Goal: Task Accomplishment & Management: Manage account settings

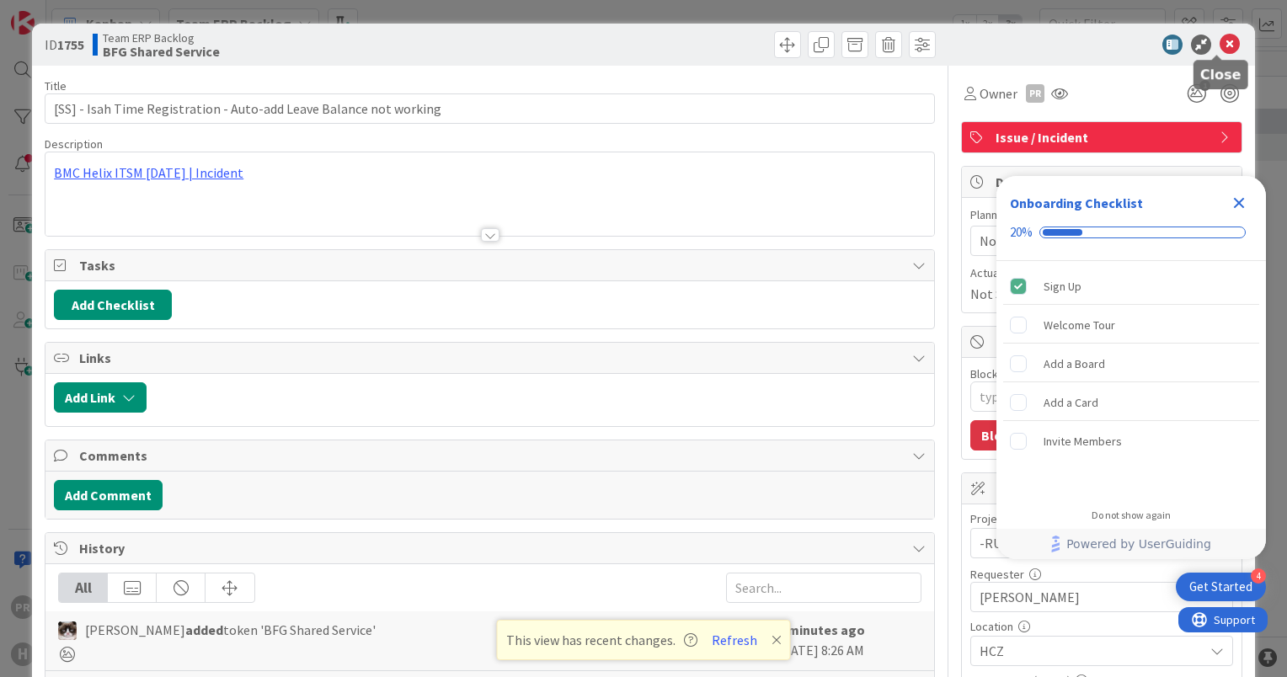
click at [1219, 51] on icon at bounding box center [1229, 45] width 20 height 20
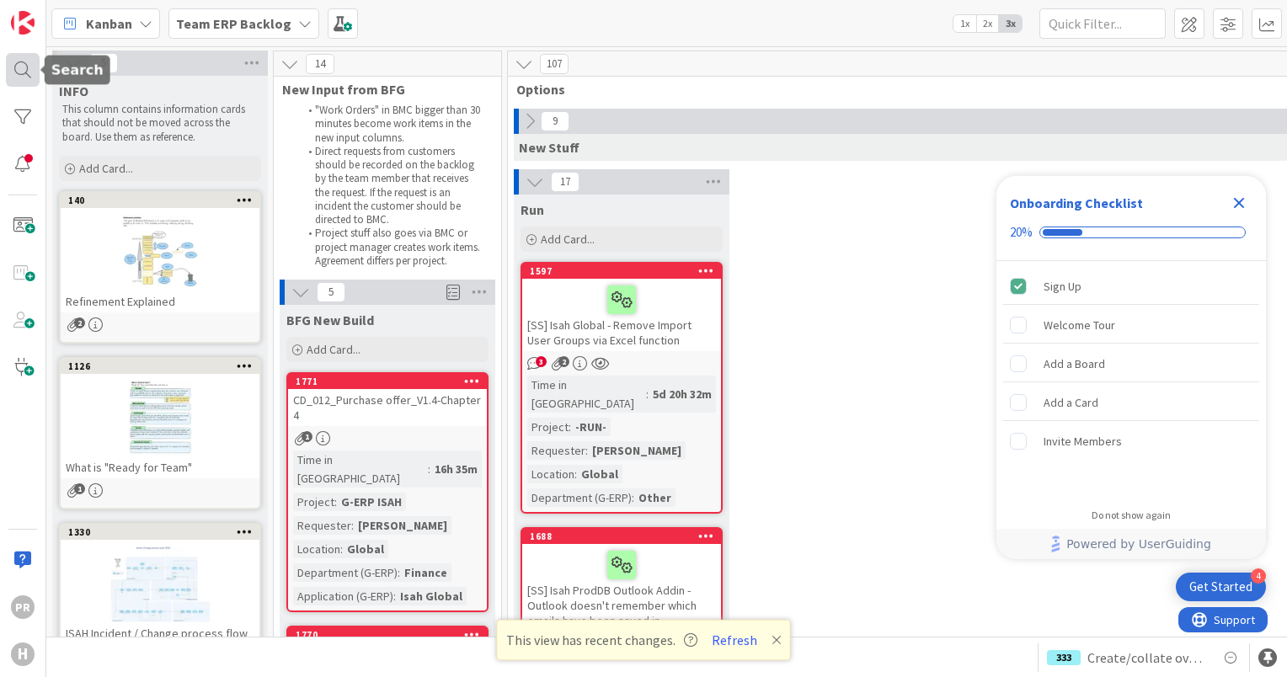
click at [31, 61] on div at bounding box center [23, 70] width 34 height 34
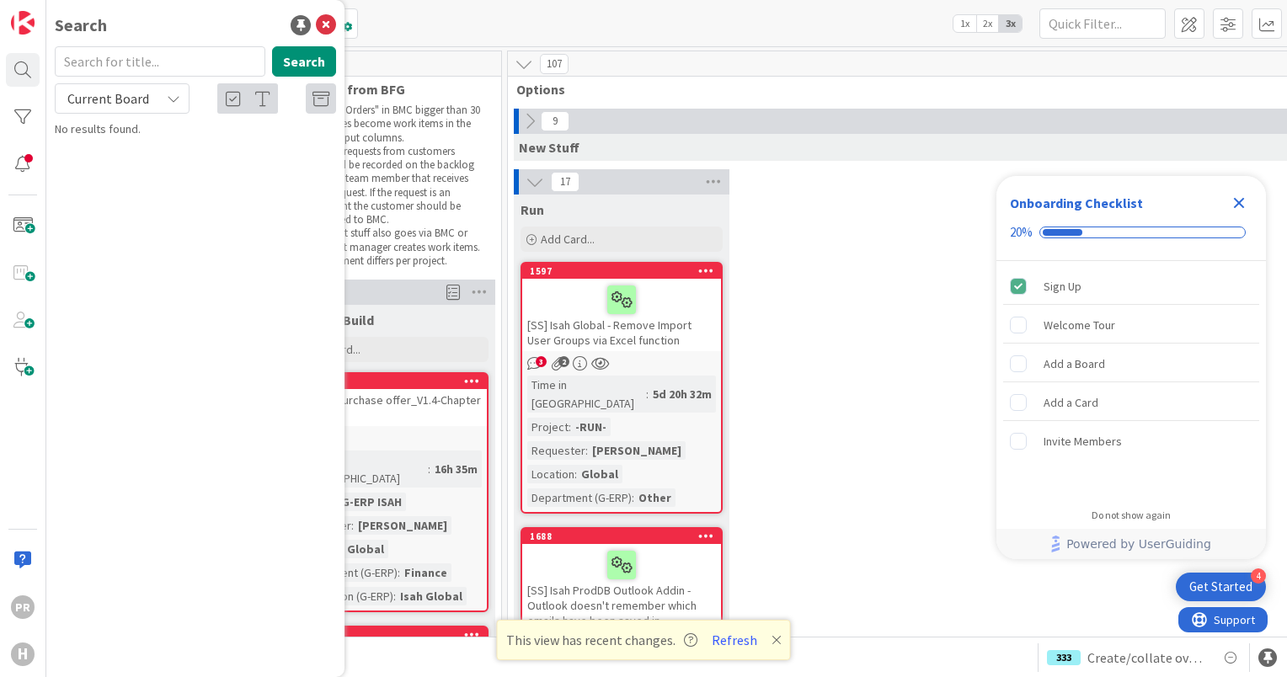
click at [171, 102] on icon at bounding box center [173, 98] width 13 height 13
click at [153, 162] on span "All Boards" at bounding box center [151, 168] width 175 height 25
click at [184, 67] on input "text" at bounding box center [160, 61] width 211 height 30
paste input "1644"
type input "1644"
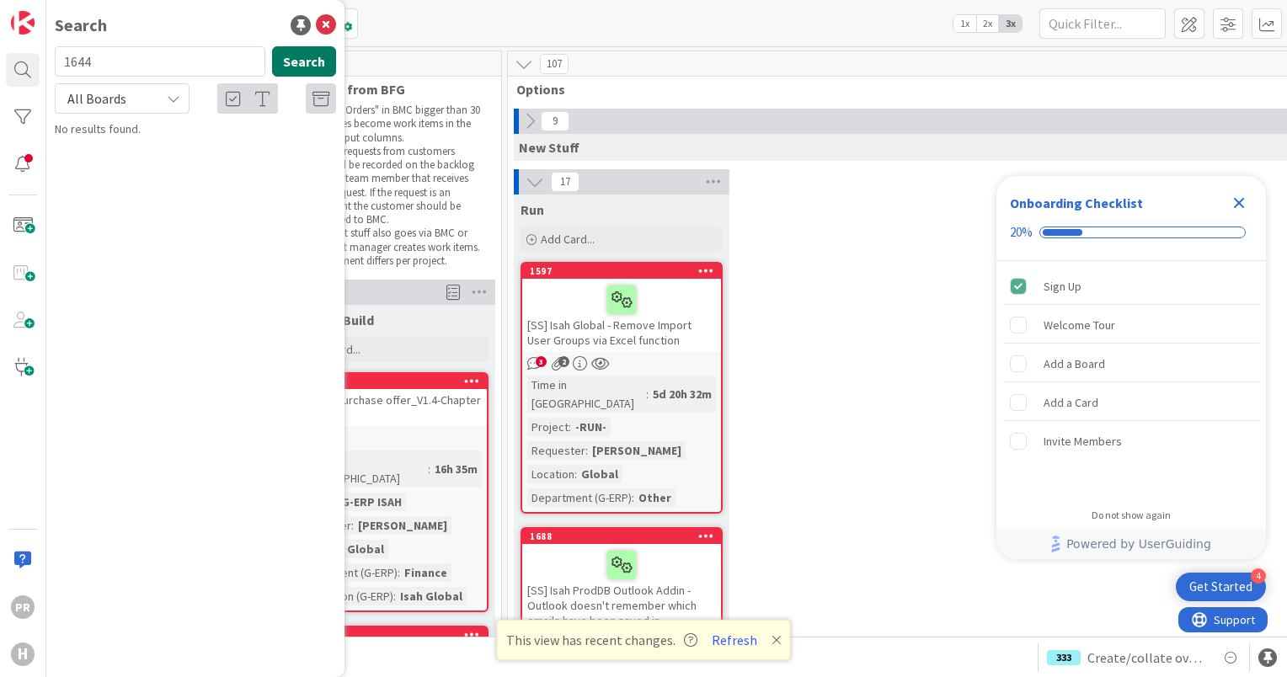
click at [296, 64] on button "Search" at bounding box center [304, 61] width 64 height 30
click at [237, 147] on span "Failed to install Outlook add in for G-isah" at bounding box center [220, 148] width 203 height 15
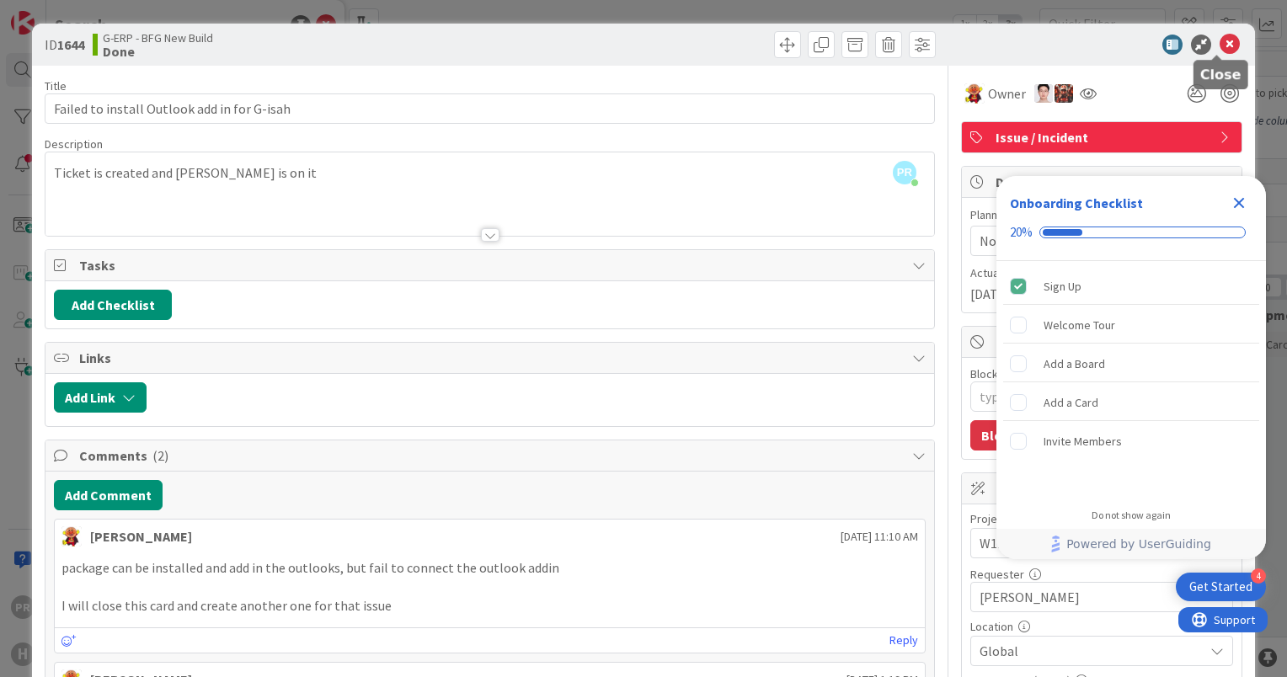
click at [1219, 40] on icon at bounding box center [1229, 45] width 20 height 20
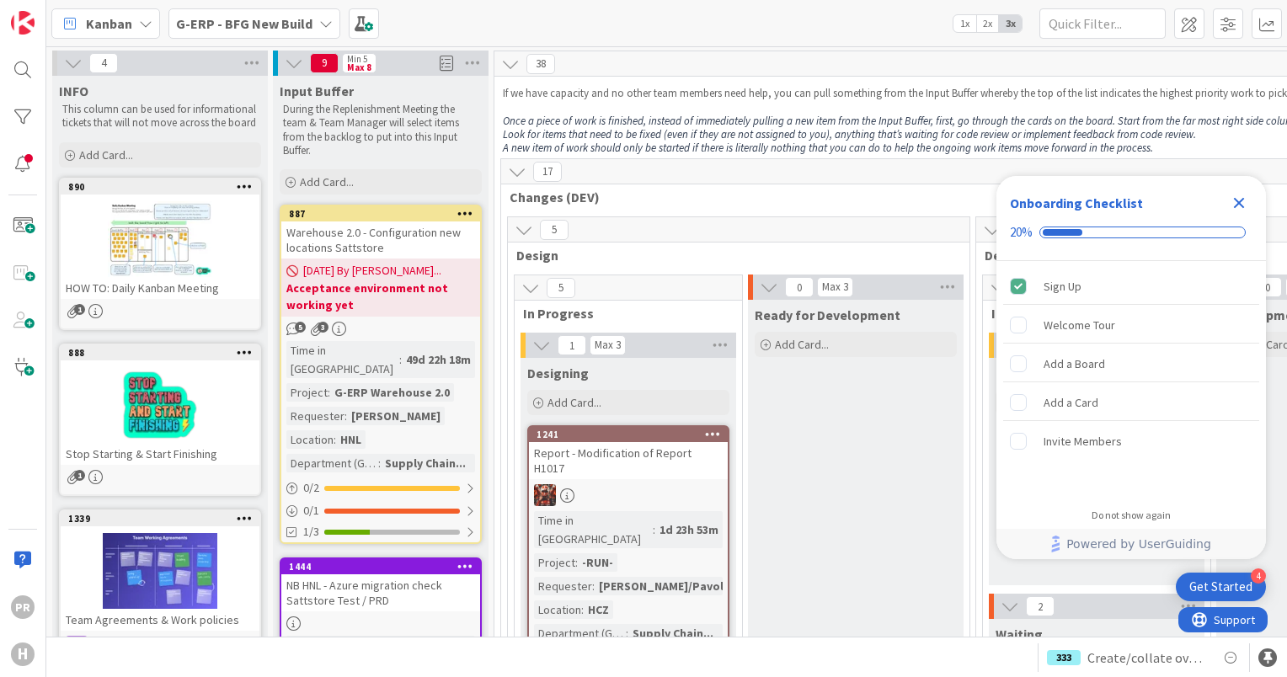
click at [1239, 201] on icon "Close Checklist" at bounding box center [1239, 203] width 11 height 11
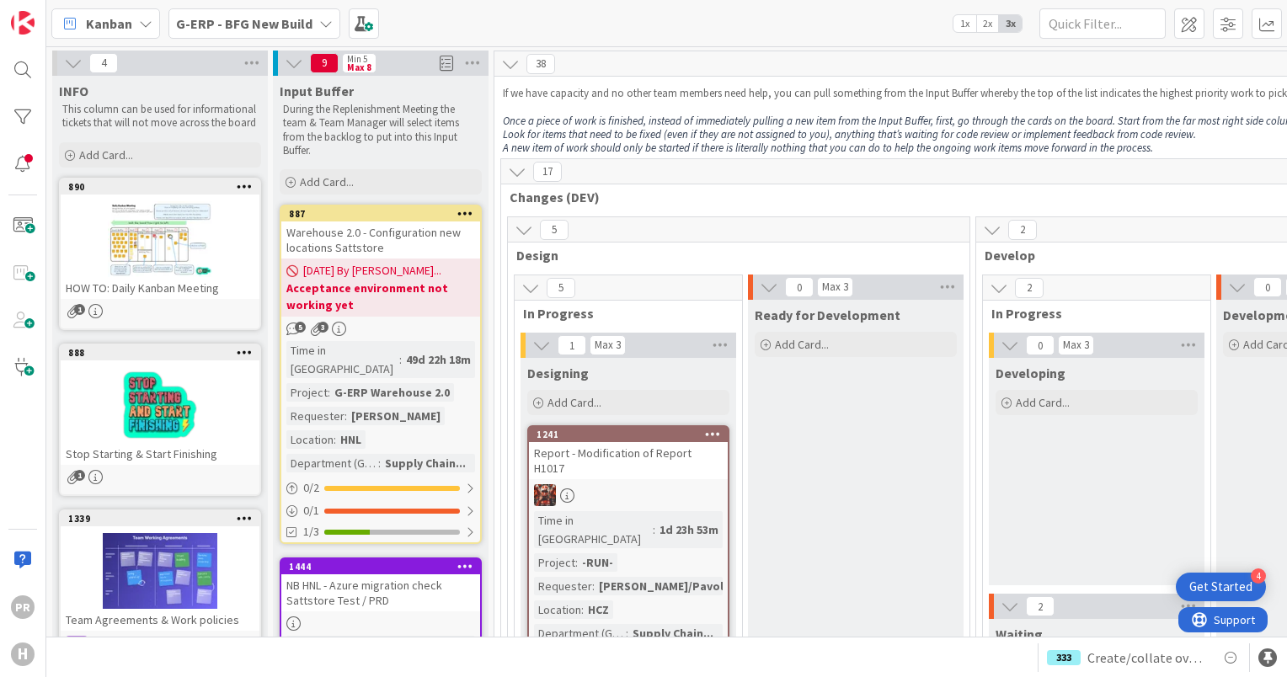
click at [285, 11] on div "G-ERP - BFG New Build" at bounding box center [254, 23] width 172 height 30
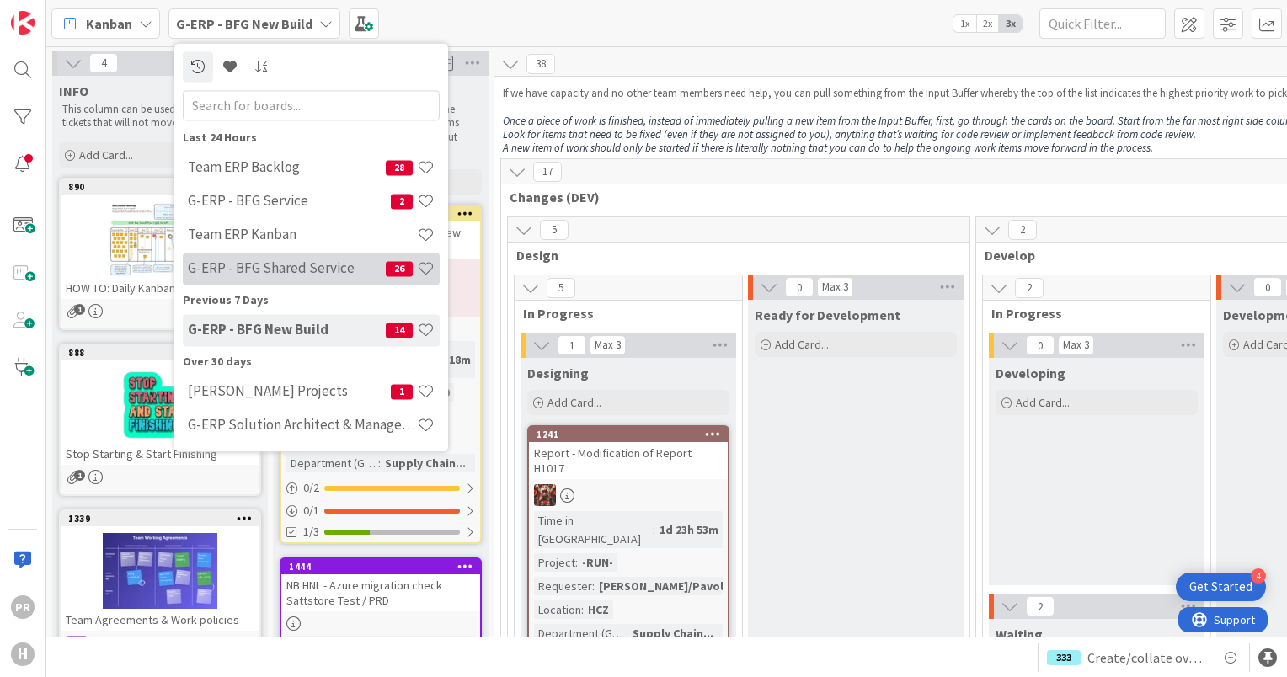
click at [314, 267] on h4 "G-ERP - BFG Shared Service" at bounding box center [287, 268] width 198 height 17
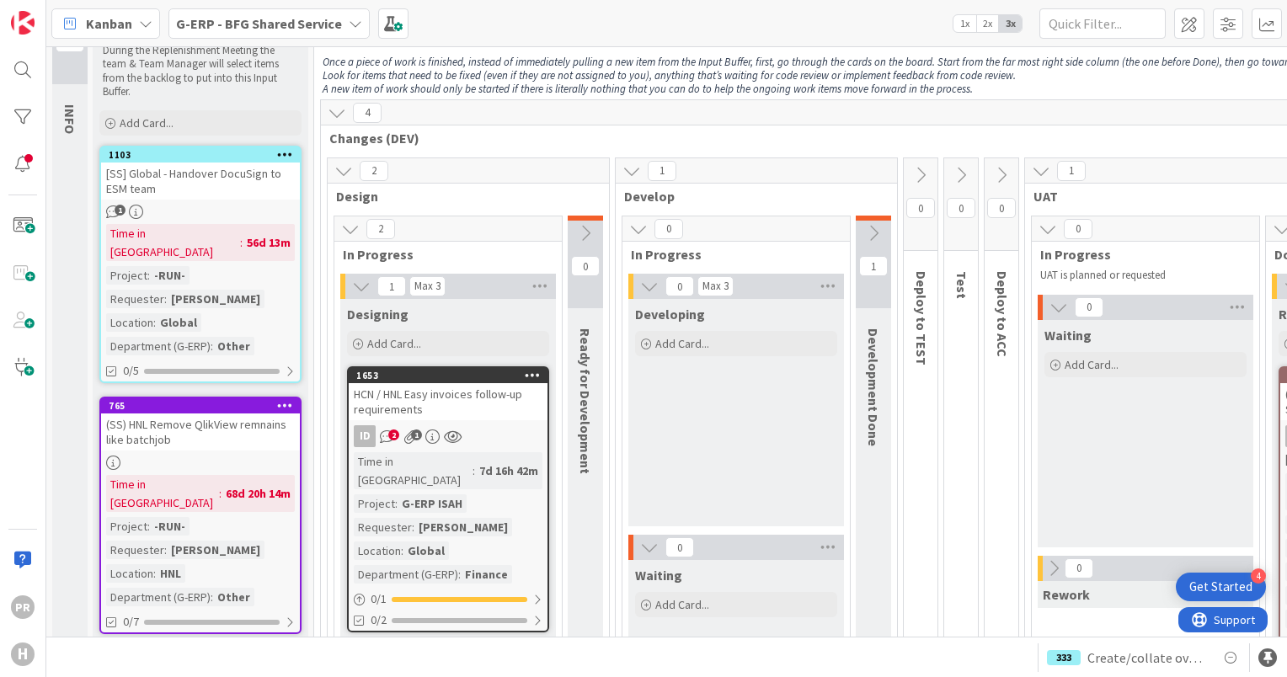
scroll to position [84, 0]
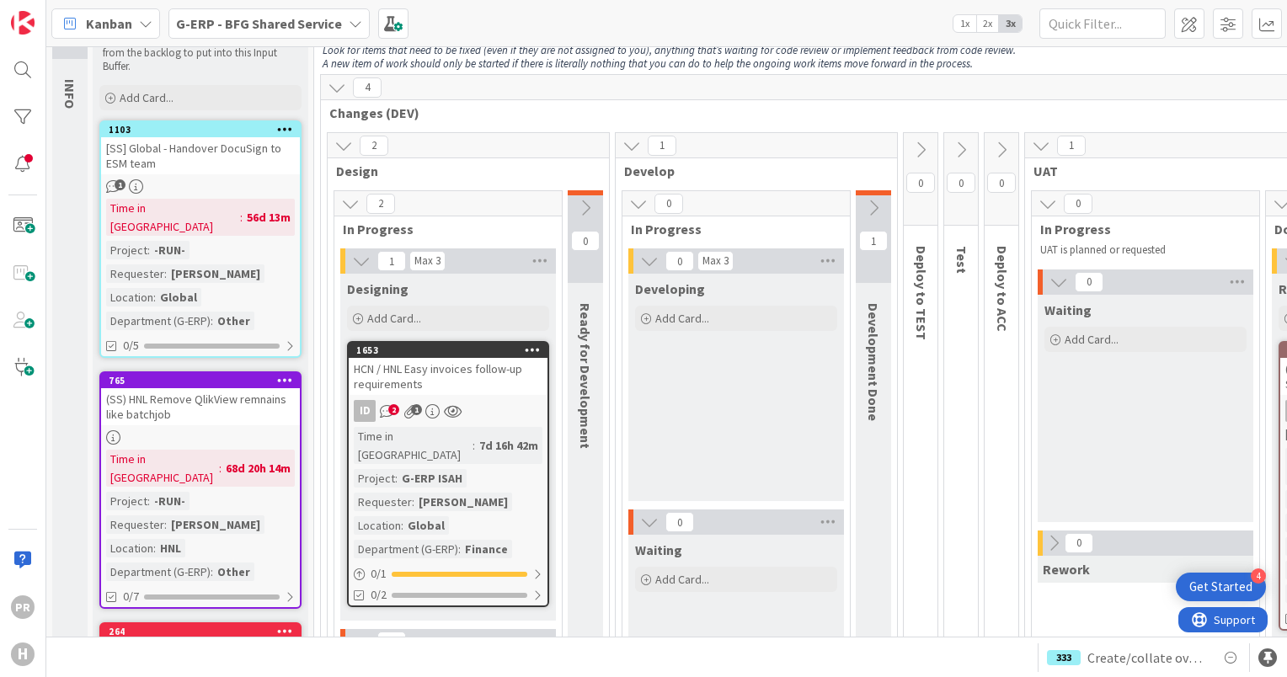
click at [226, 154] on div "[SS] Global - Handover DocuSign to ESM team" at bounding box center [200, 155] width 199 height 37
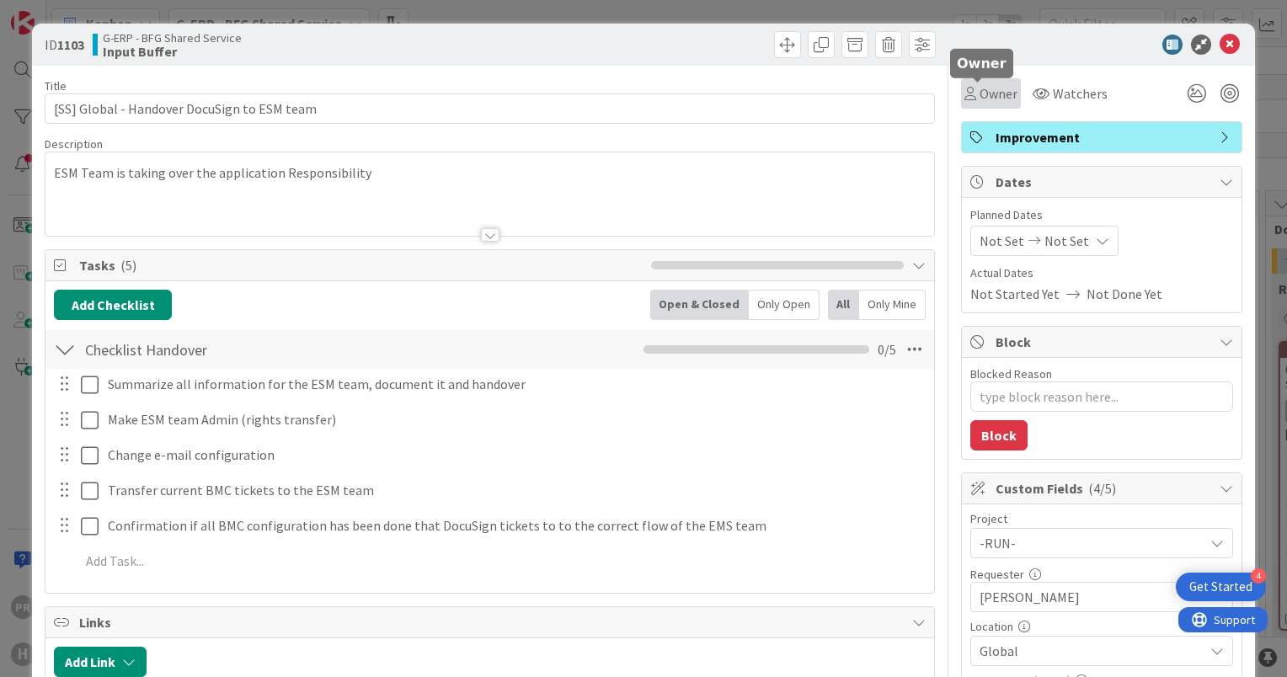
click at [979, 101] on span "Owner" at bounding box center [998, 93] width 38 height 20
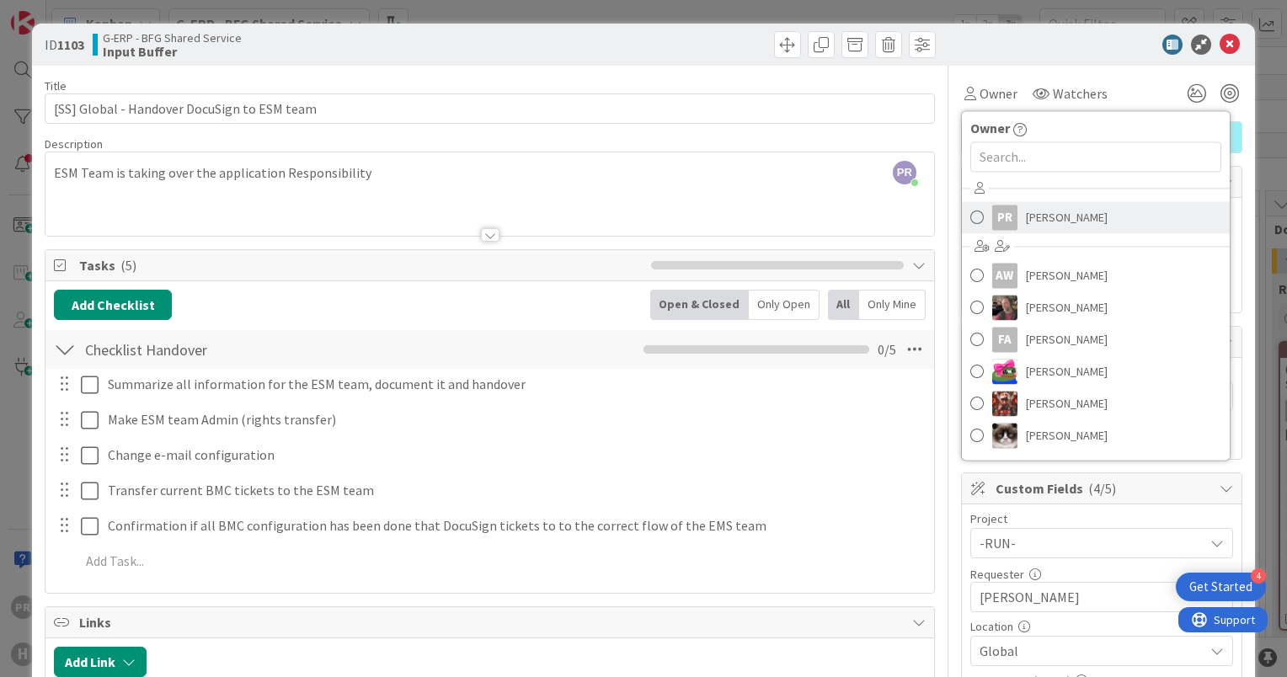
click at [992, 208] on div "PR" at bounding box center [1004, 217] width 25 height 25
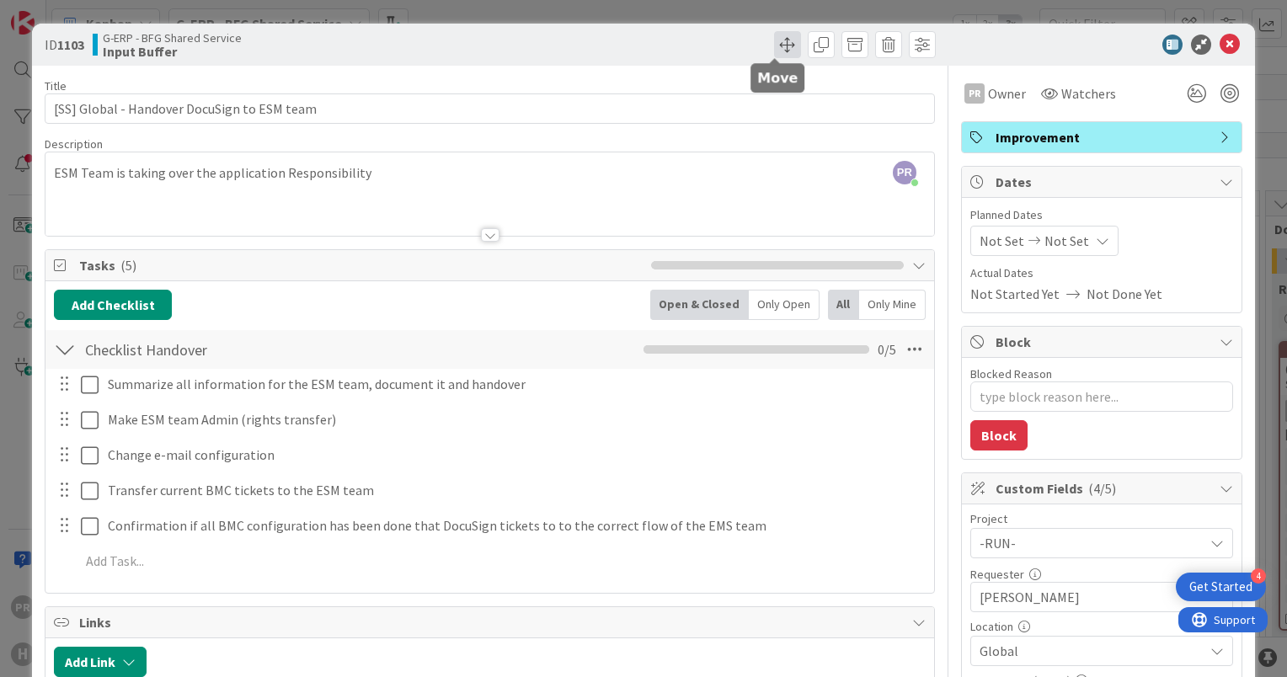
click at [786, 47] on span at bounding box center [787, 44] width 27 height 27
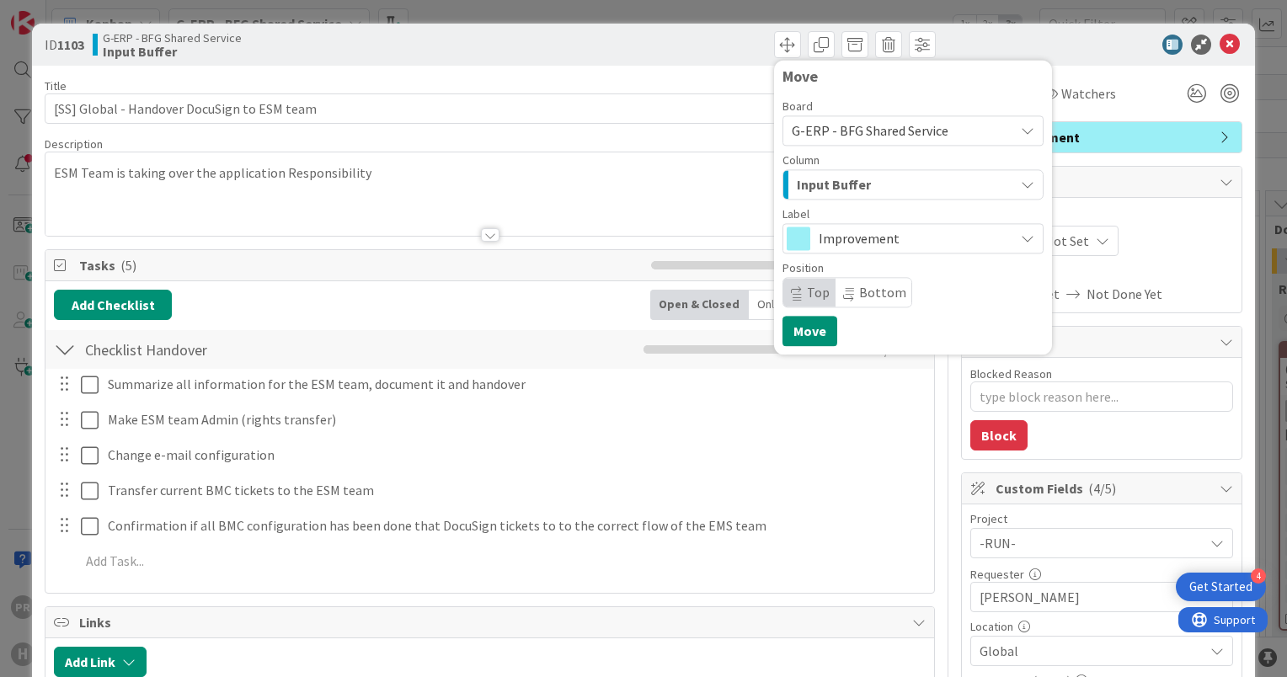
click at [846, 182] on span "Input Buffer" at bounding box center [834, 184] width 74 height 22
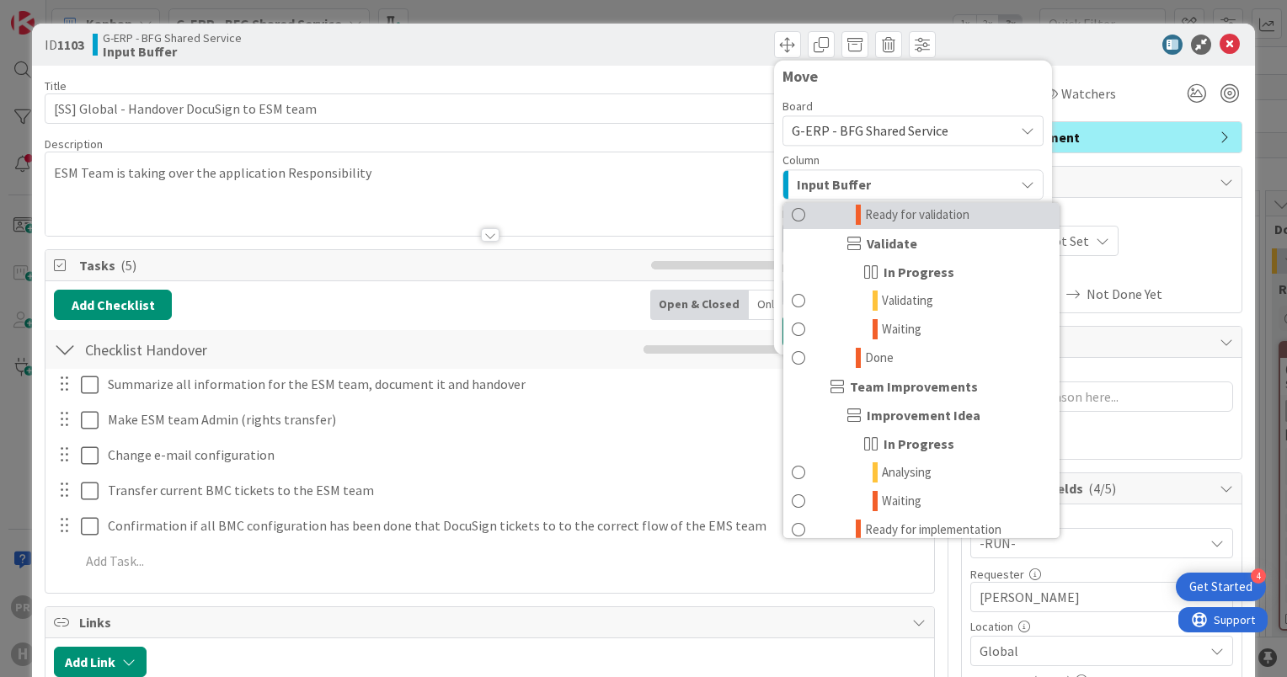
scroll to position [1550, 0]
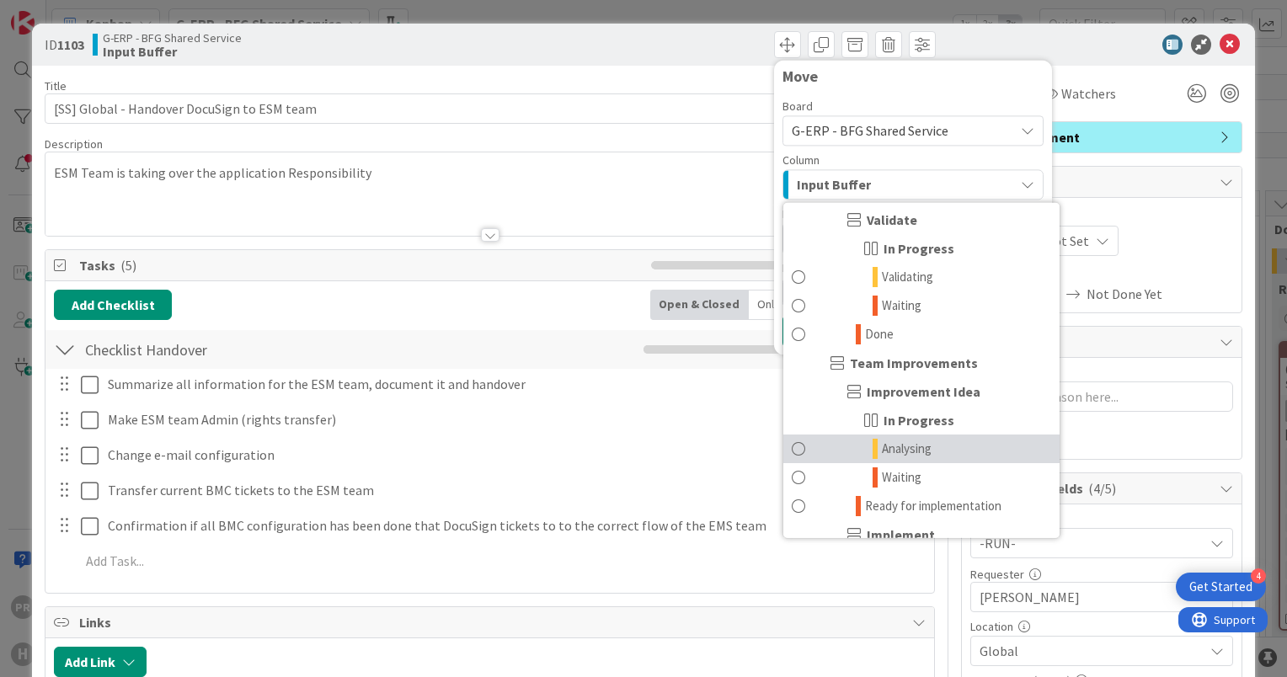
click at [897, 449] on span "Analysing" at bounding box center [907, 449] width 50 height 20
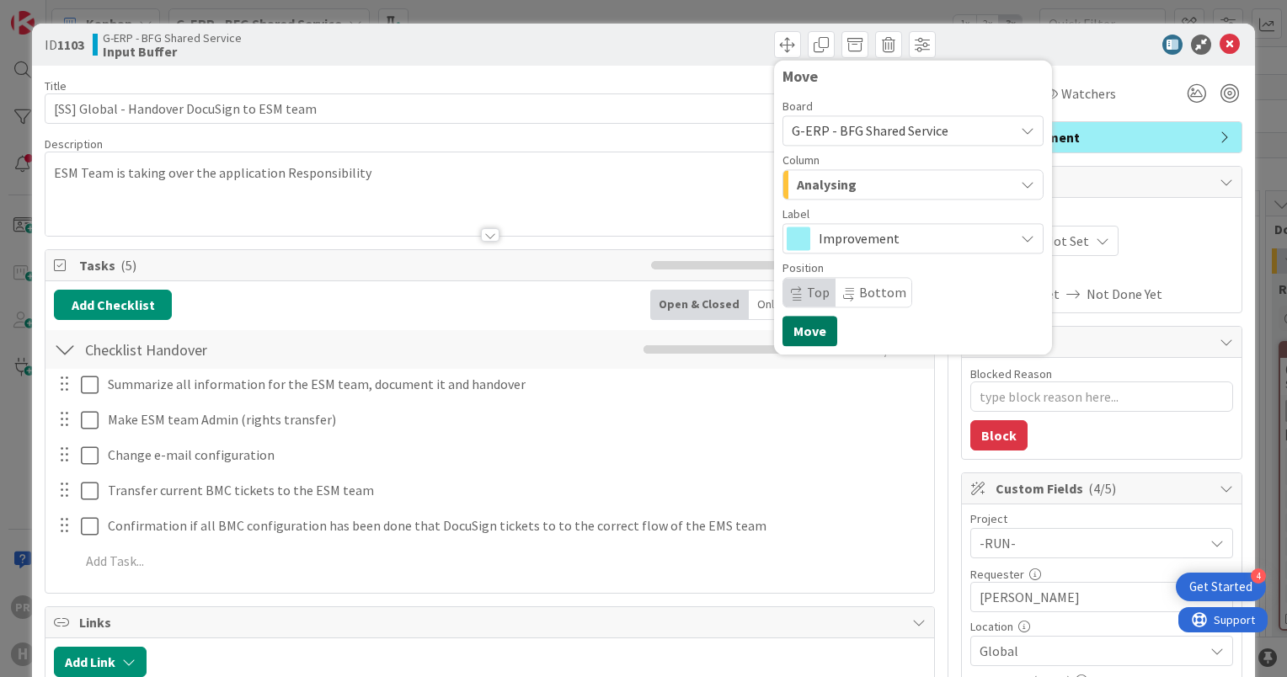
click at [798, 326] on button "Move" at bounding box center [809, 331] width 55 height 30
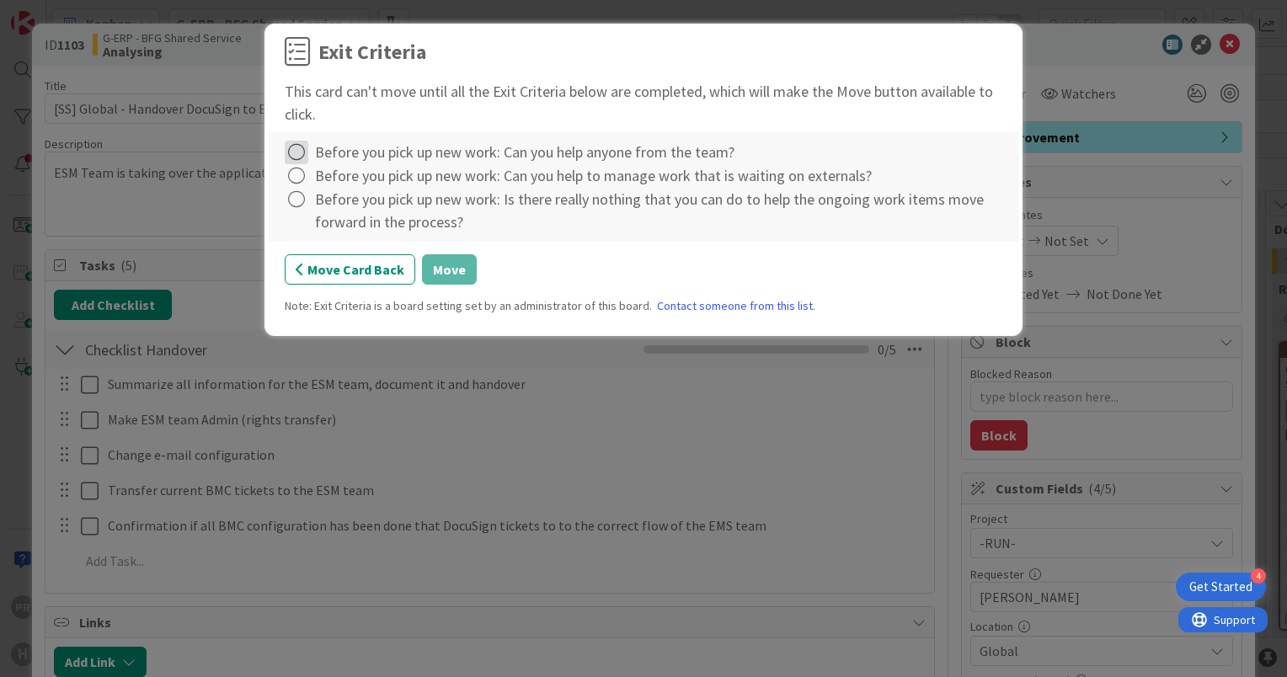
click at [296, 155] on icon at bounding box center [297, 153] width 24 height 24
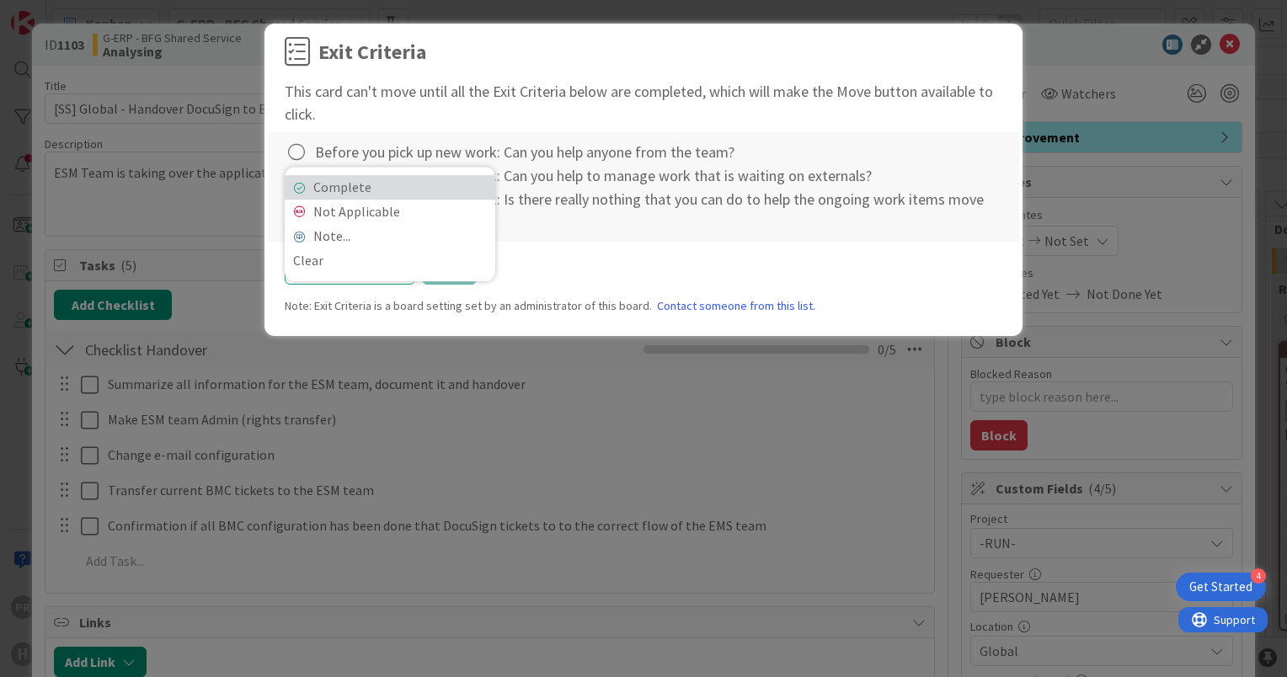
click at [317, 187] on link "Complete" at bounding box center [390, 187] width 211 height 24
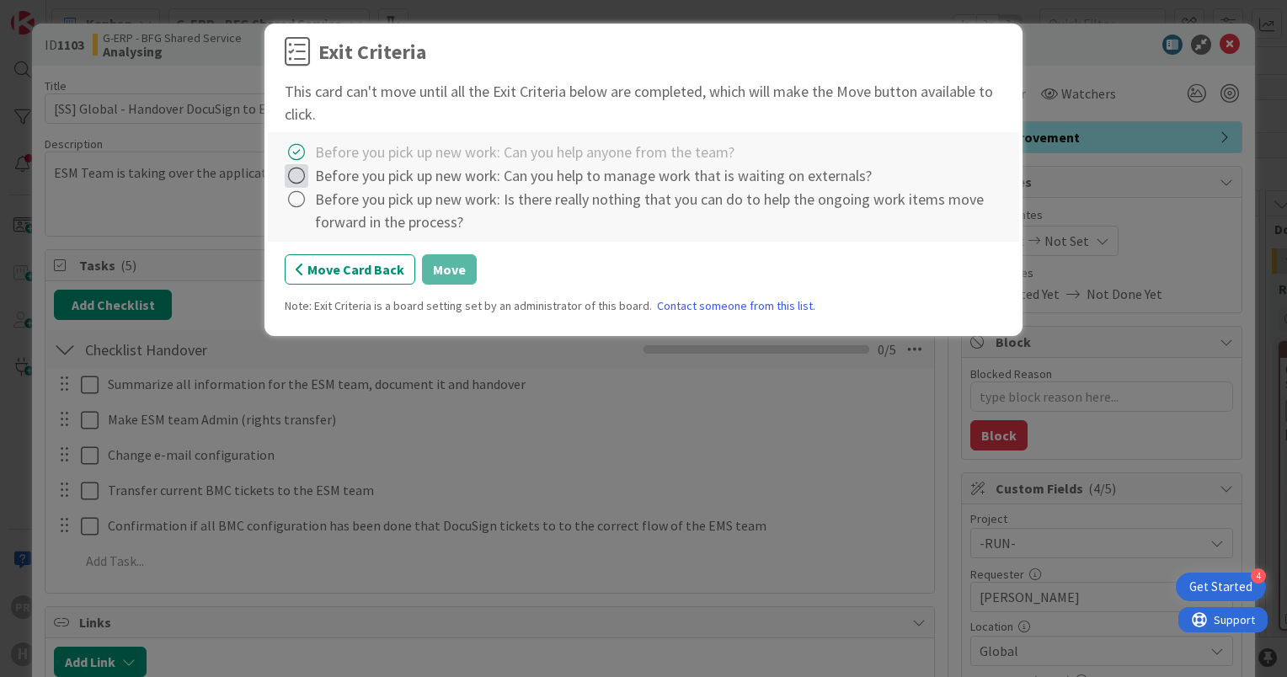
click at [300, 179] on icon at bounding box center [297, 176] width 24 height 24
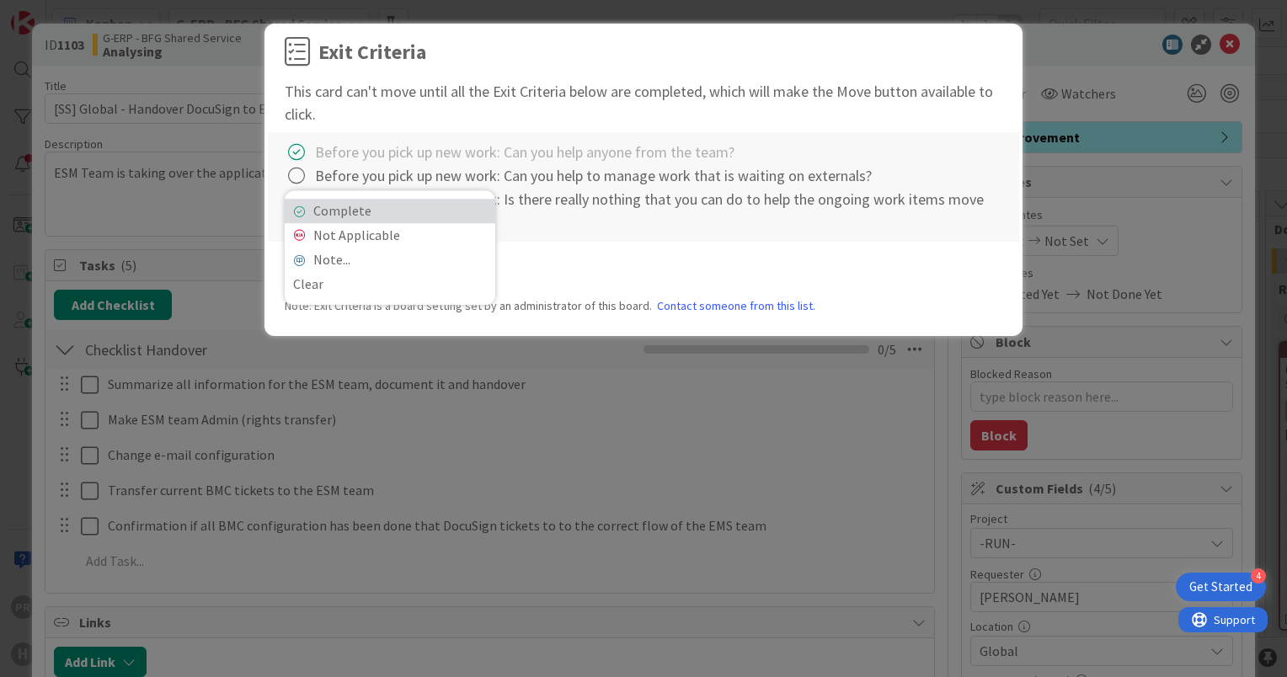
click at [312, 209] on link "Complete" at bounding box center [390, 211] width 211 height 24
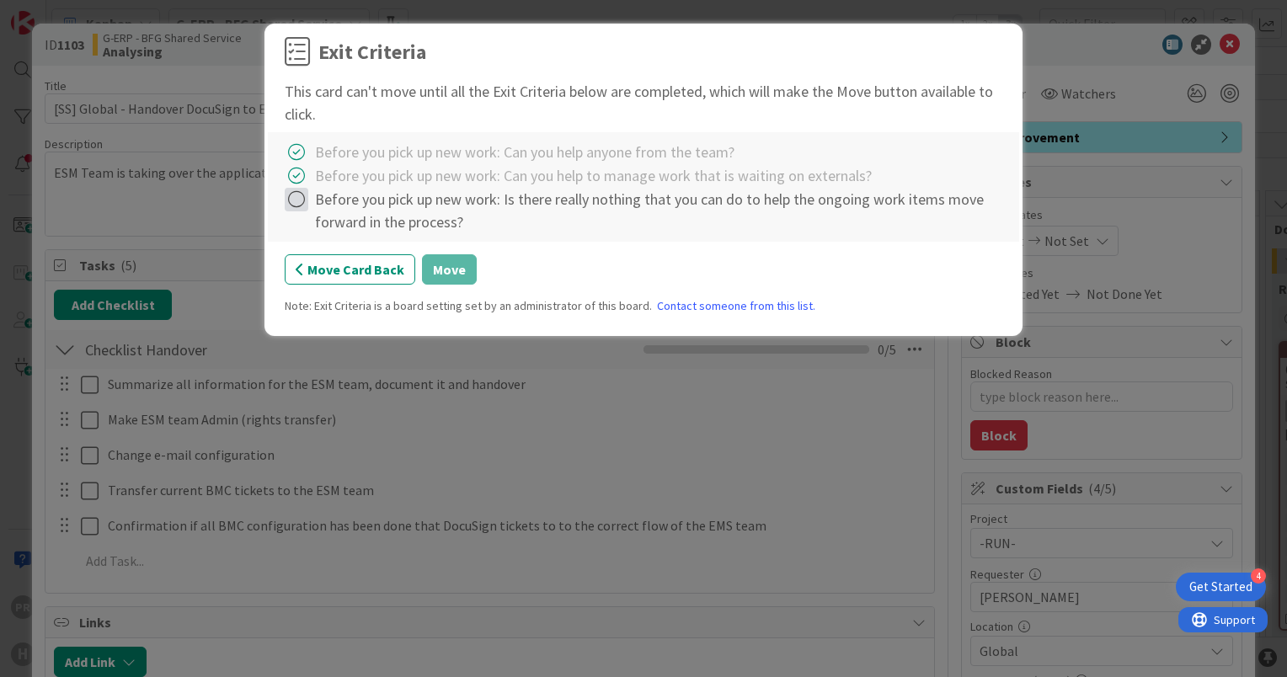
click at [305, 198] on icon at bounding box center [297, 200] width 24 height 24
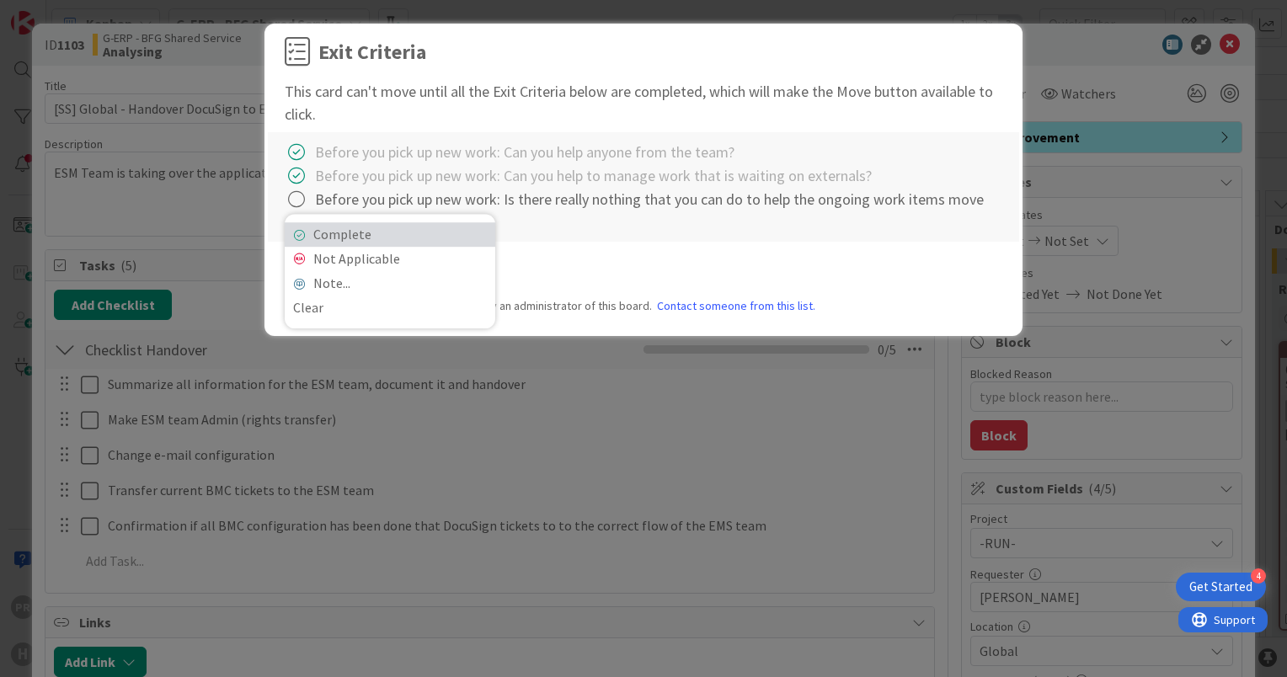
click at [356, 239] on link "Complete" at bounding box center [390, 234] width 211 height 24
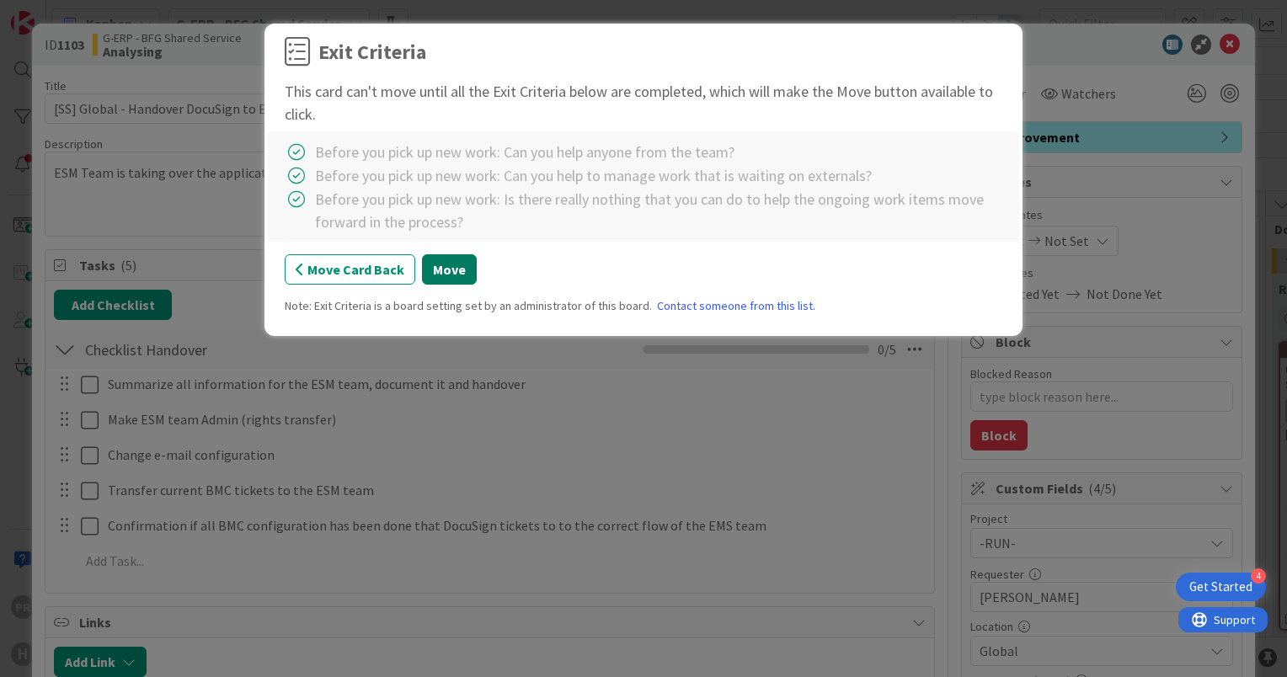
click at [446, 273] on button "Move" at bounding box center [449, 269] width 55 height 30
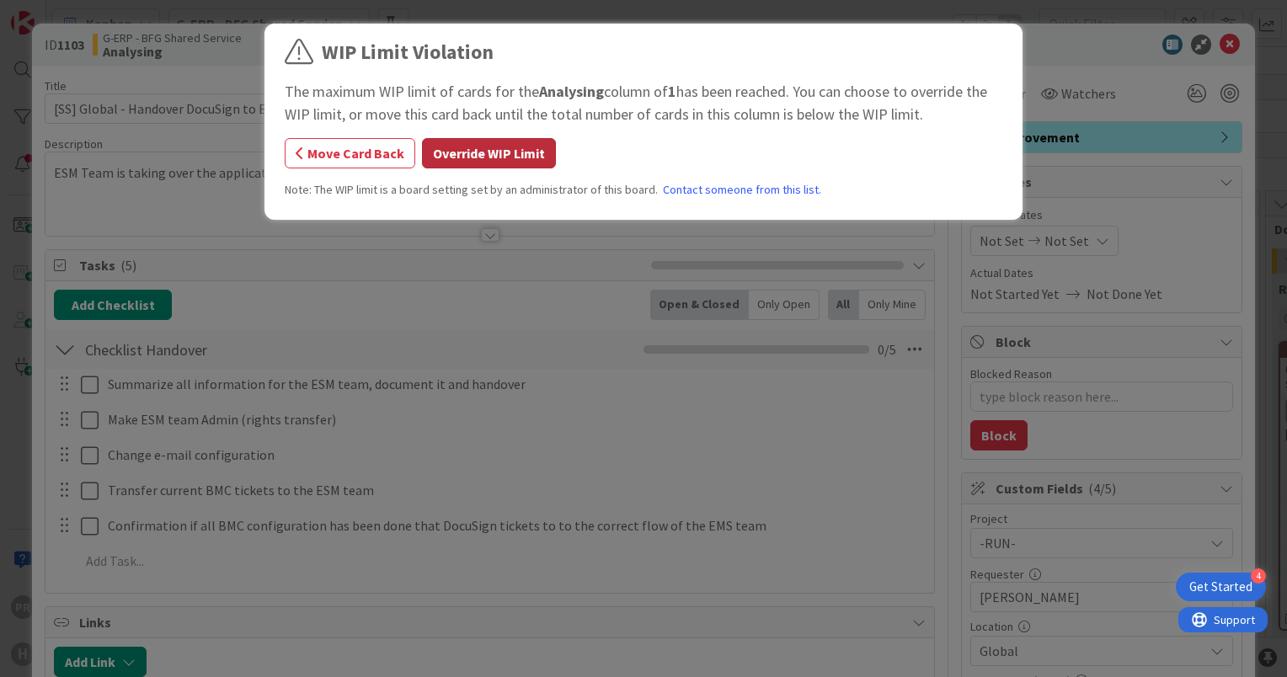
click at [457, 155] on button "Override WIP Limit" at bounding box center [489, 153] width 134 height 30
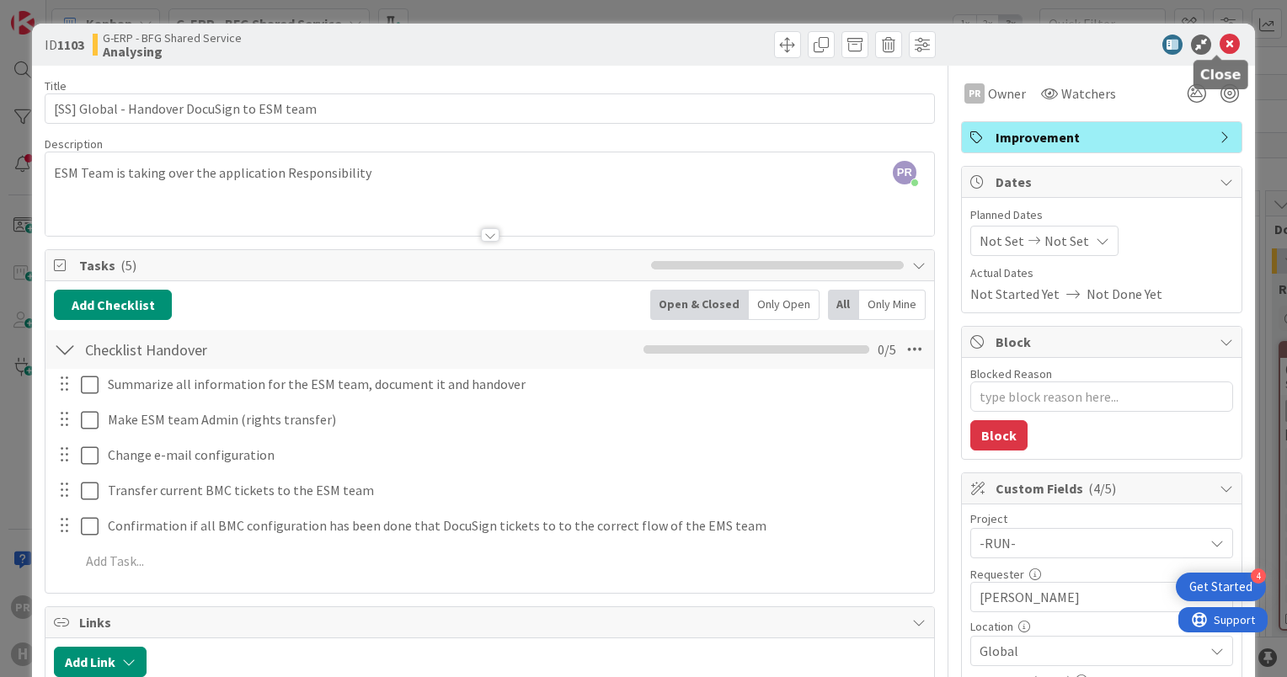
click at [1219, 48] on icon at bounding box center [1229, 45] width 20 height 20
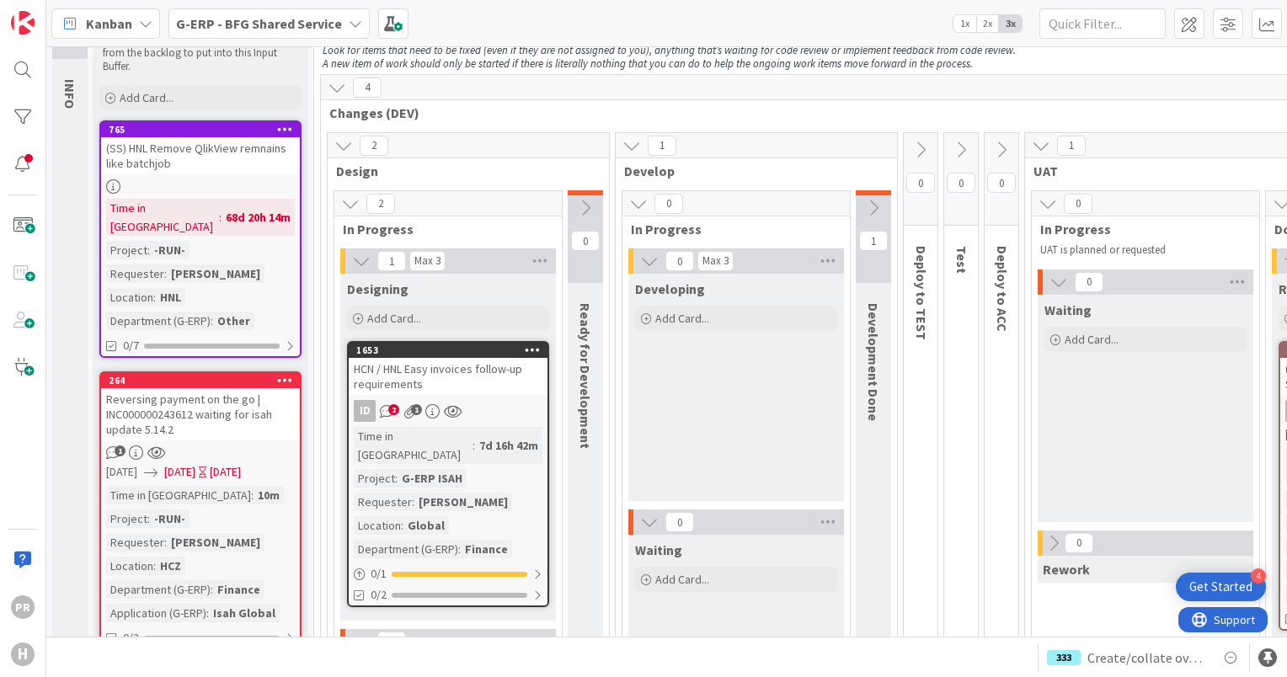
click at [238, 152] on div "(SS) HNL Remove QlikView remnains like batchjob" at bounding box center [200, 155] width 199 height 37
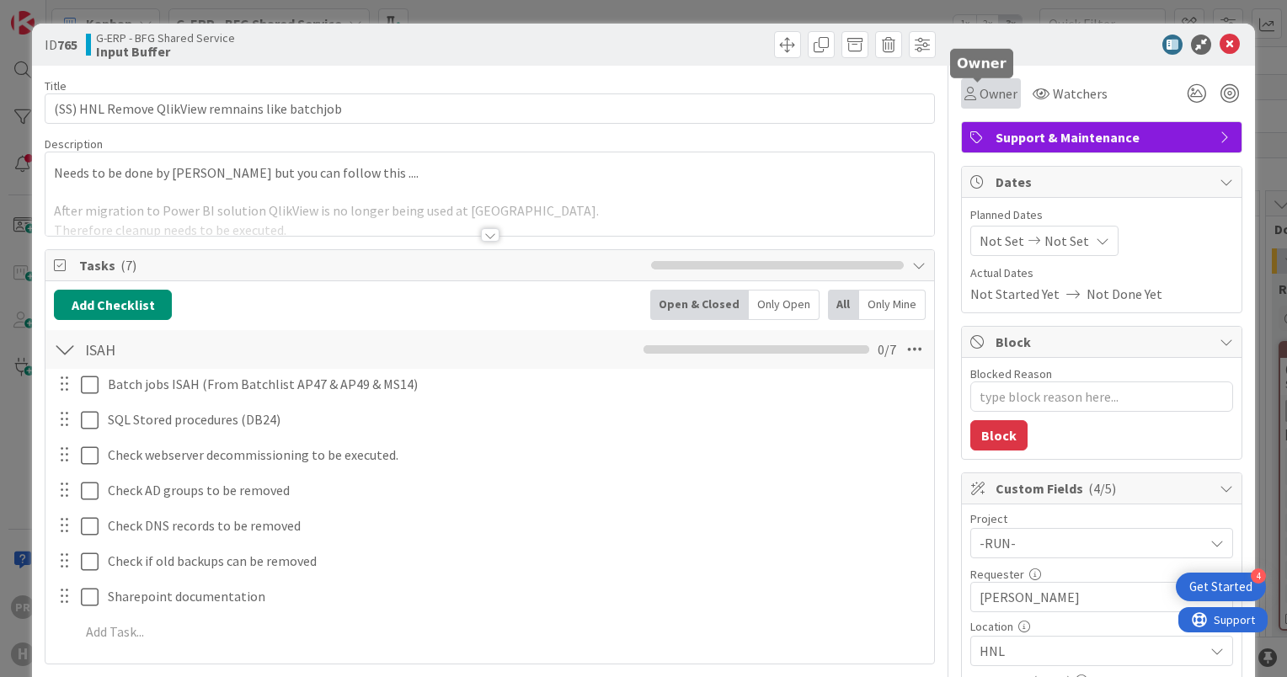
click at [964, 97] on icon at bounding box center [970, 93] width 12 height 13
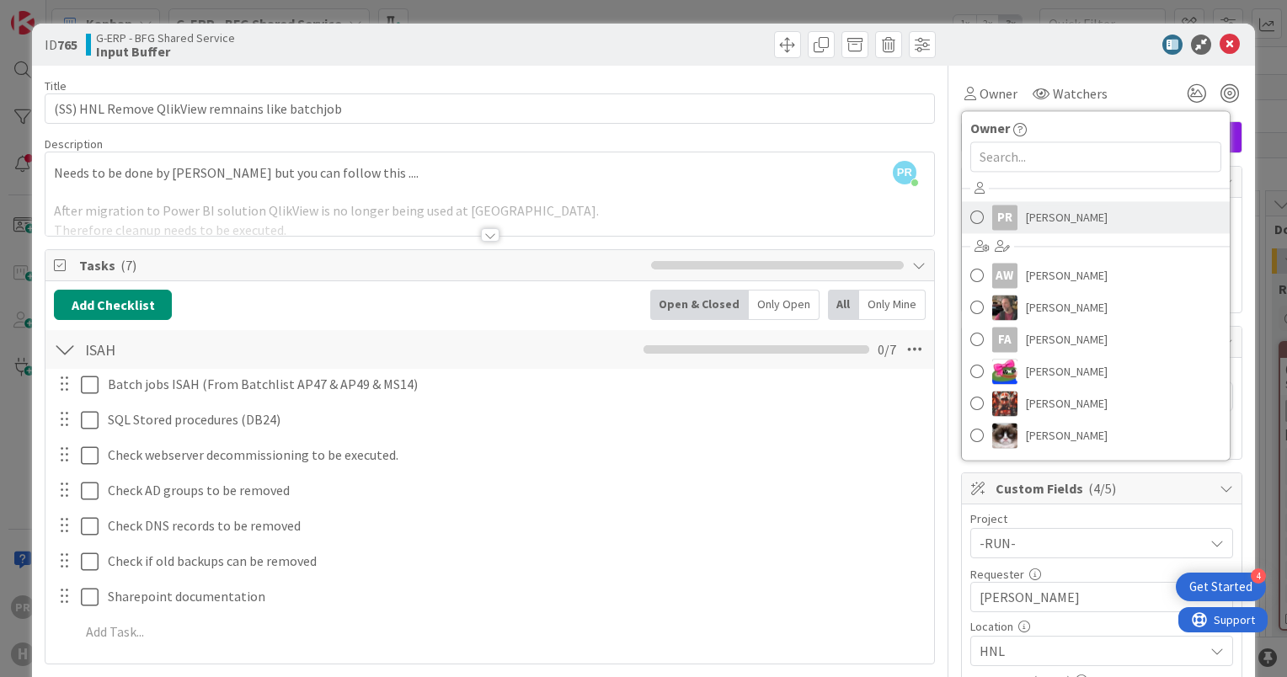
click at [999, 212] on div "PR" at bounding box center [1004, 217] width 25 height 25
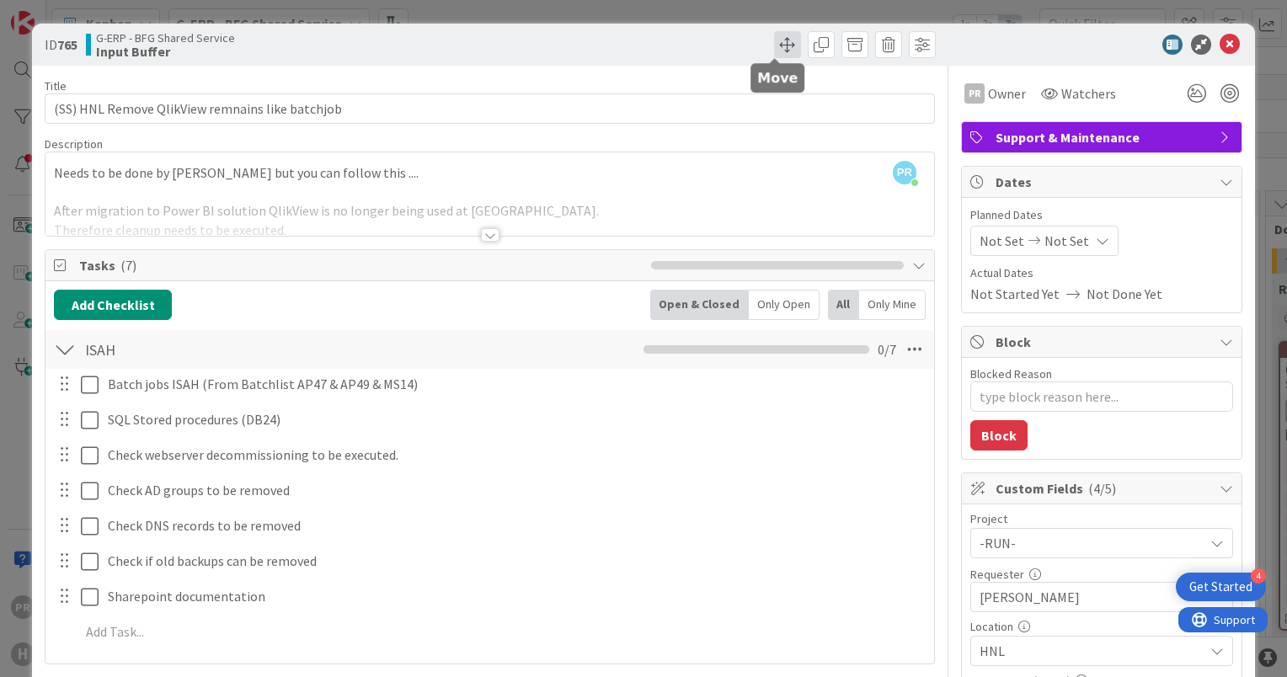
click at [774, 49] on span at bounding box center [787, 44] width 27 height 27
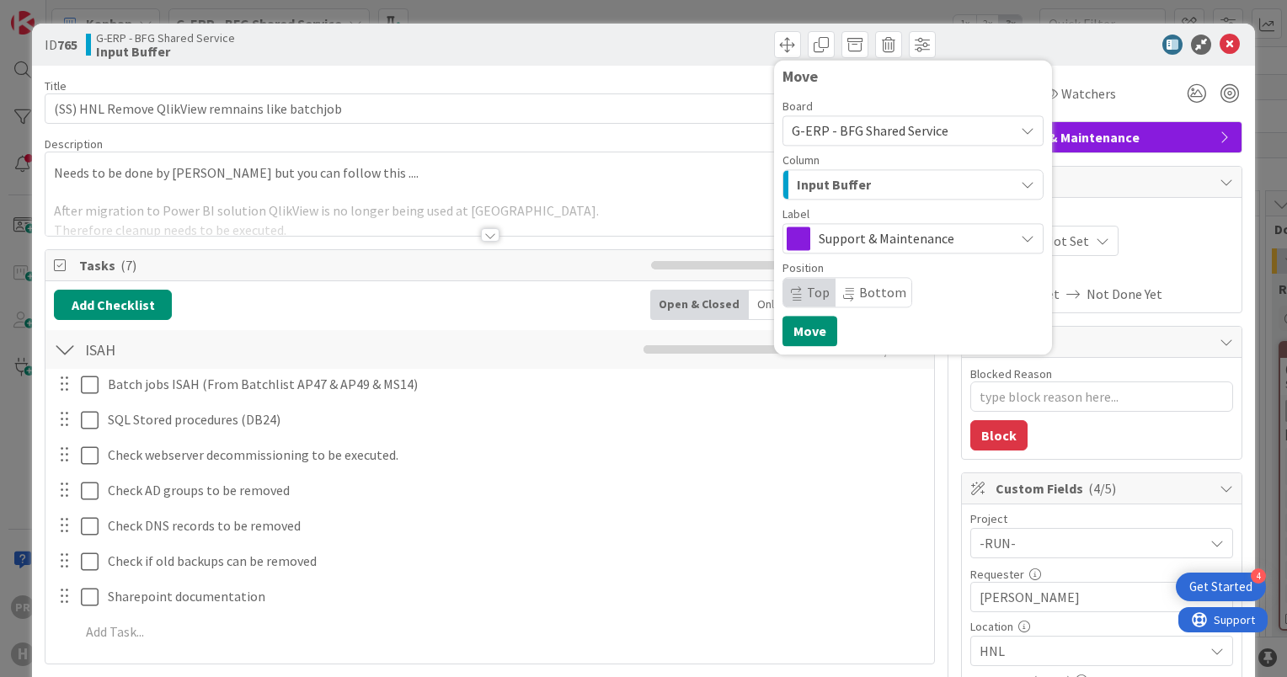
click at [841, 188] on span "Input Buffer" at bounding box center [834, 184] width 74 height 22
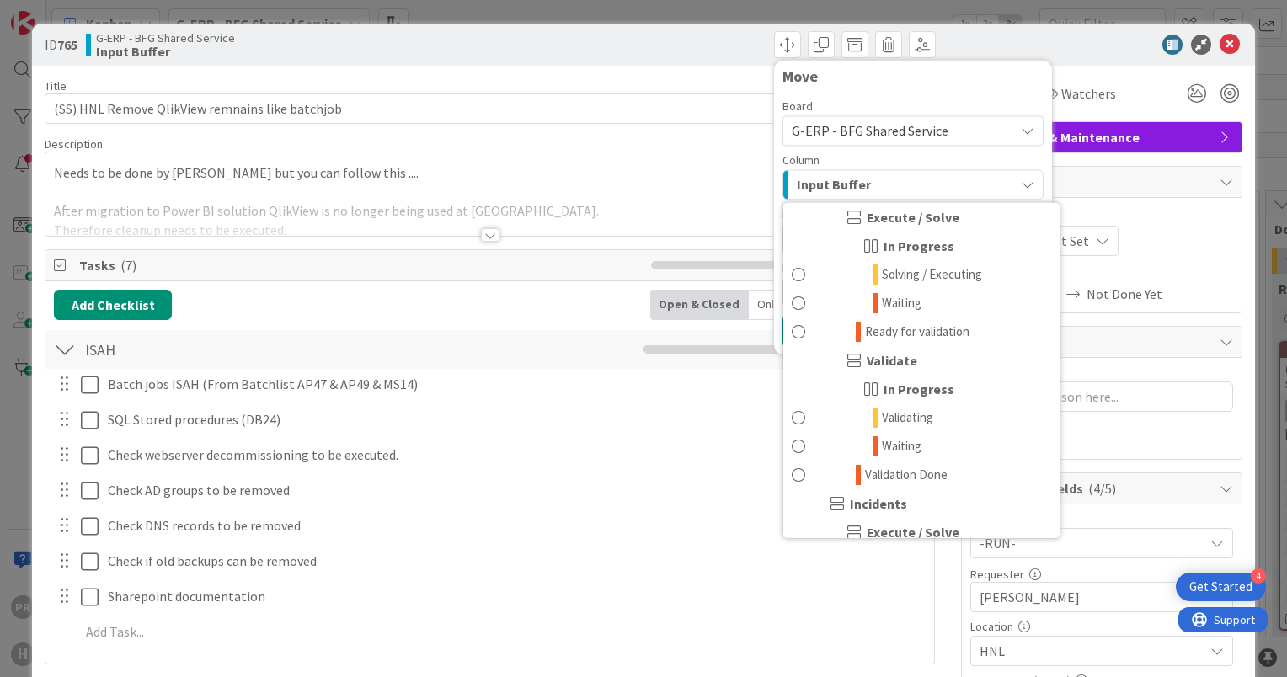
scroll to position [1010, 0]
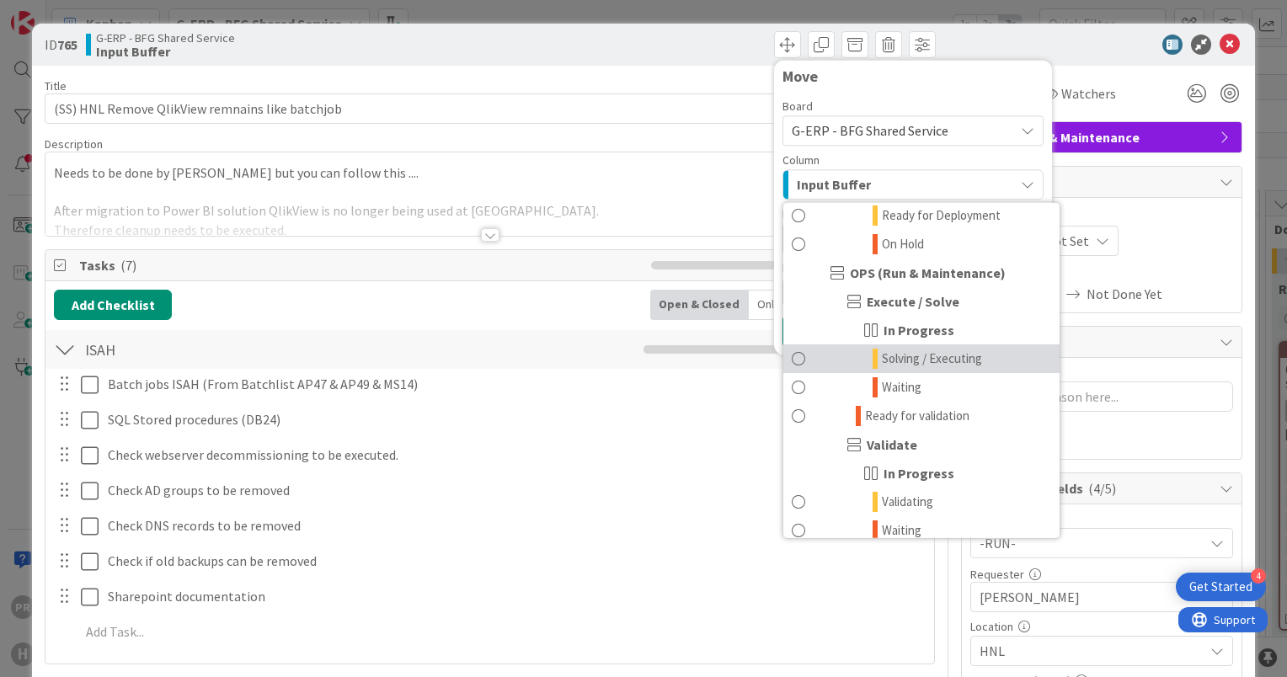
click at [922, 360] on span "Solving / Executing" at bounding box center [932, 359] width 100 height 20
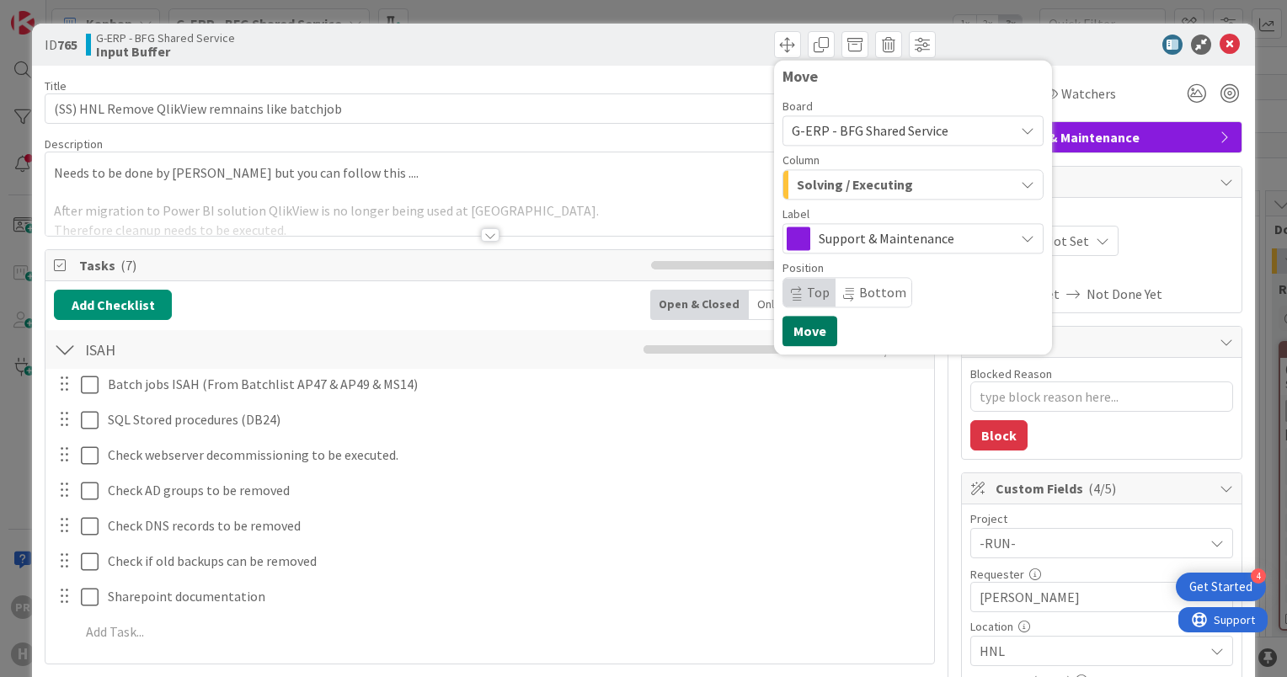
click at [818, 329] on button "Move" at bounding box center [809, 331] width 55 height 30
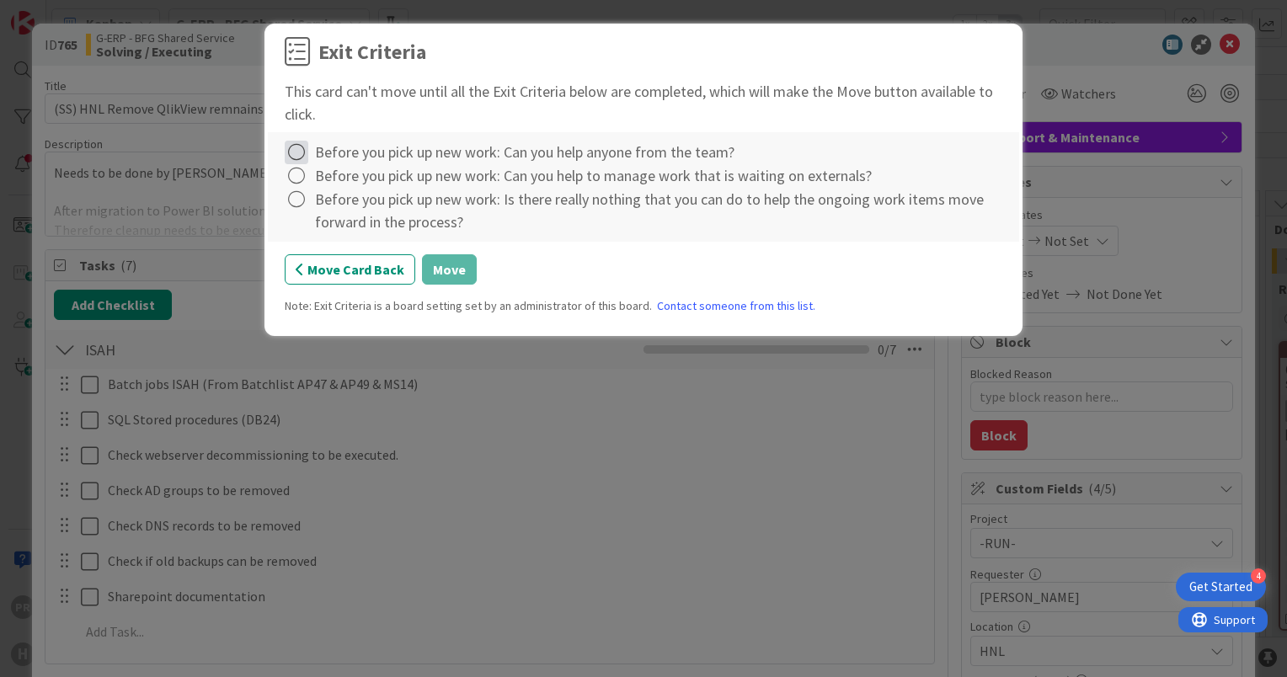
click at [293, 155] on icon at bounding box center [297, 153] width 24 height 24
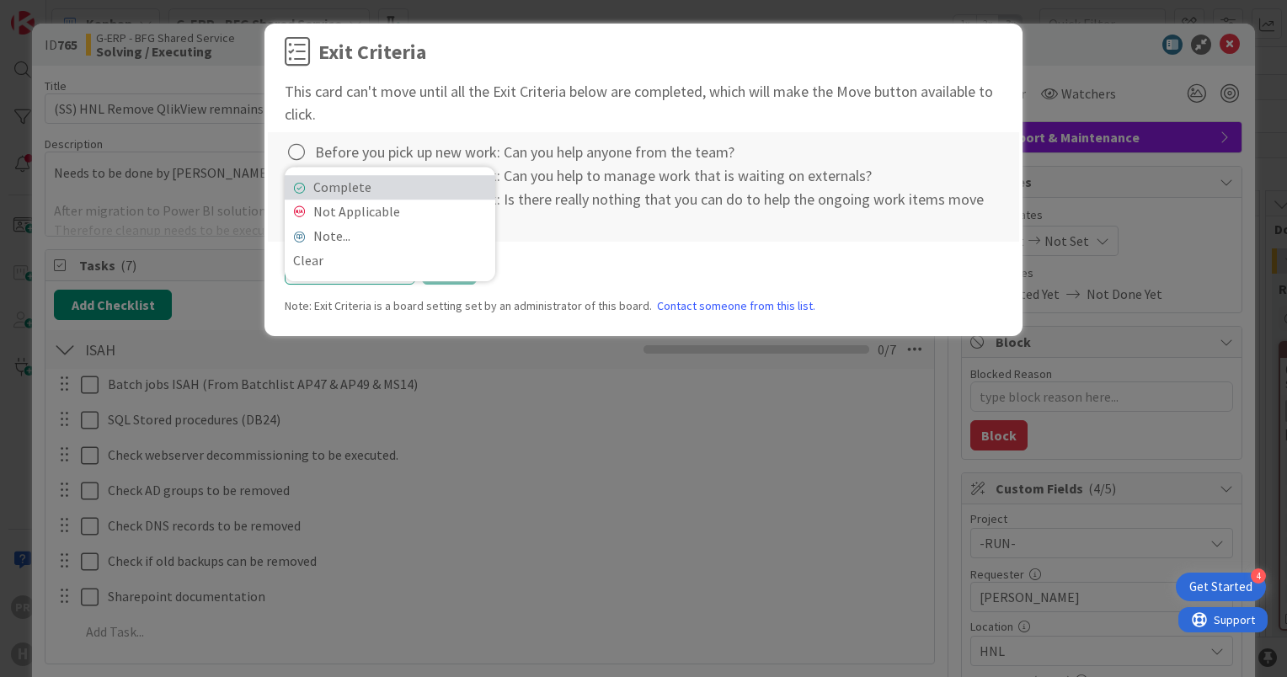
click at [335, 186] on link "Complete" at bounding box center [390, 187] width 211 height 24
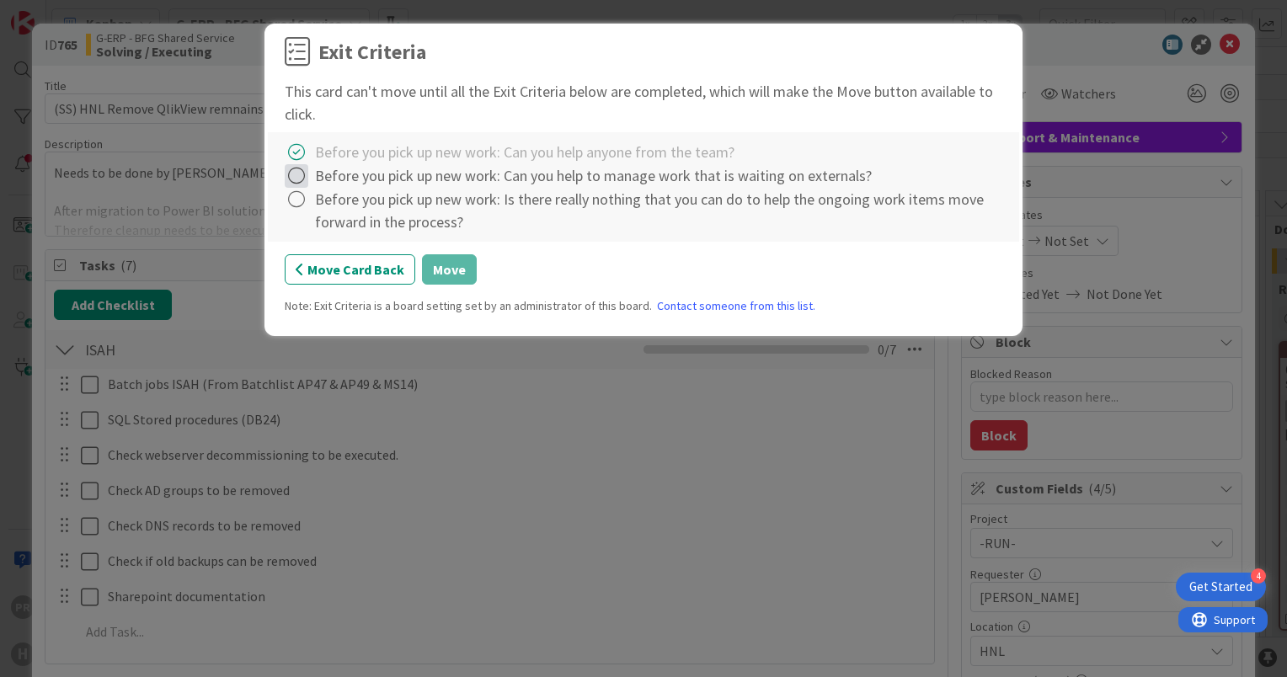
click at [305, 173] on icon at bounding box center [297, 176] width 24 height 24
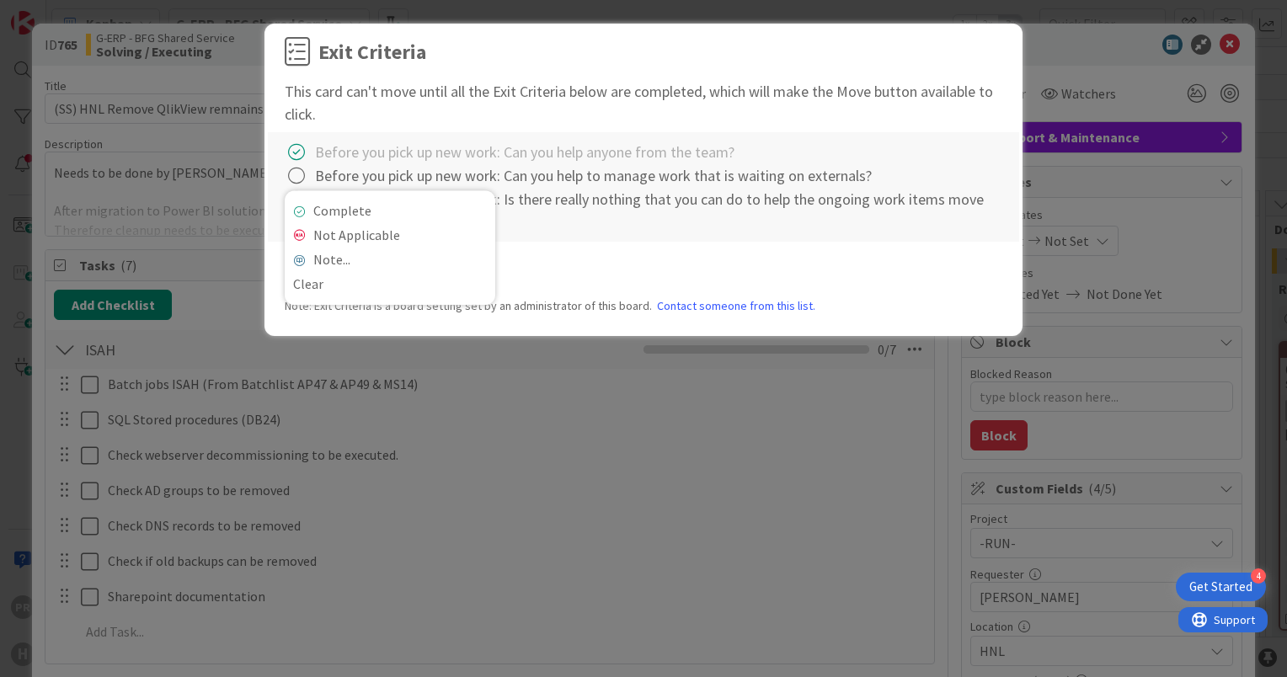
click at [318, 188] on div "Before you pick up new work: Can you help to manage work that is waiting on ext…" at bounding box center [593, 176] width 557 height 24
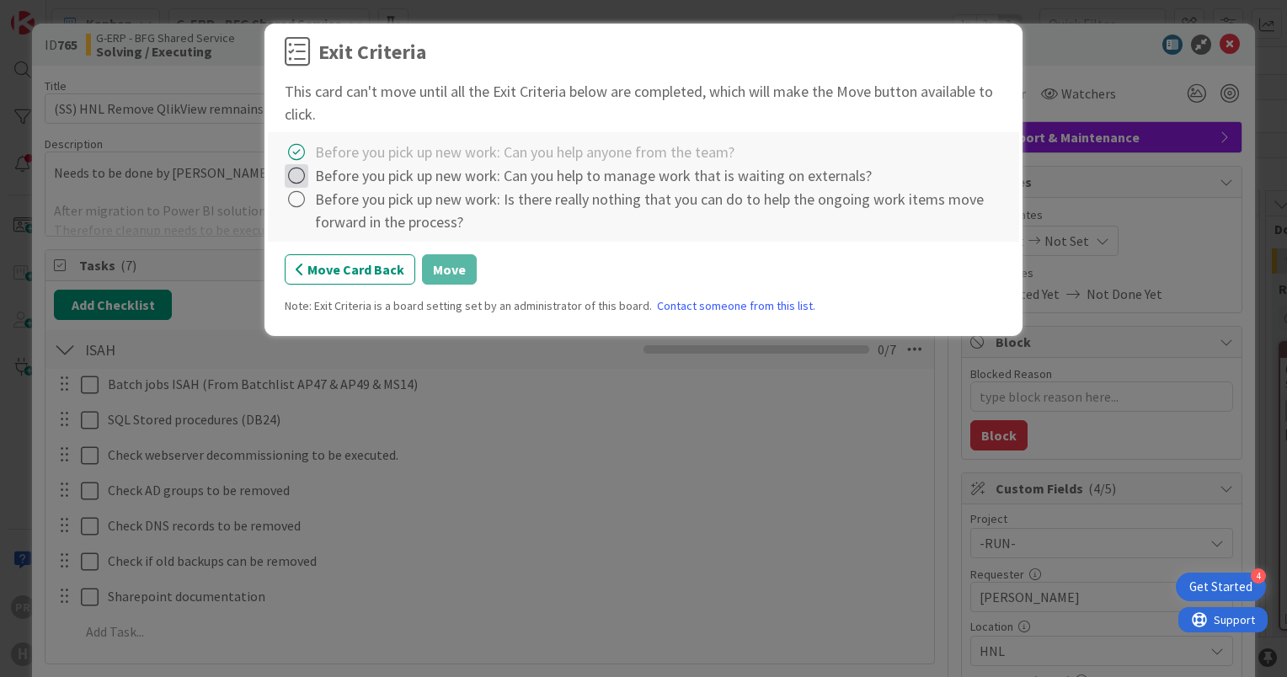
click at [302, 175] on icon at bounding box center [297, 176] width 24 height 24
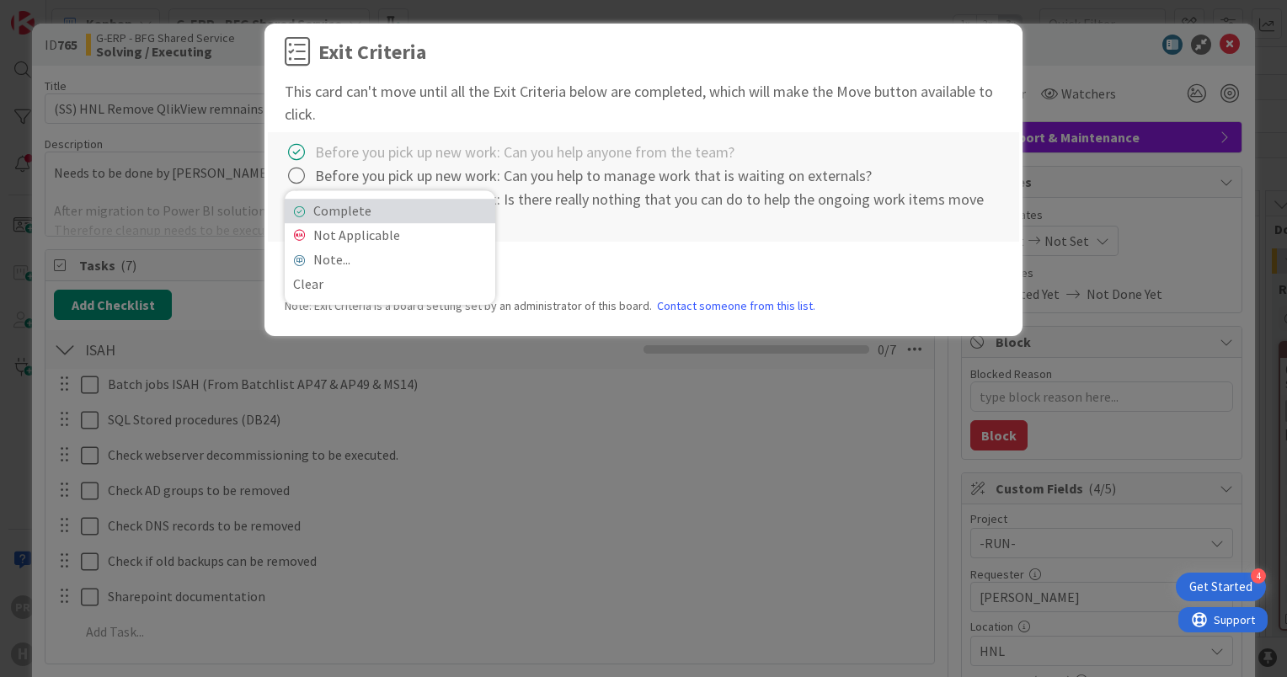
click at [317, 210] on link "Complete" at bounding box center [390, 211] width 211 height 24
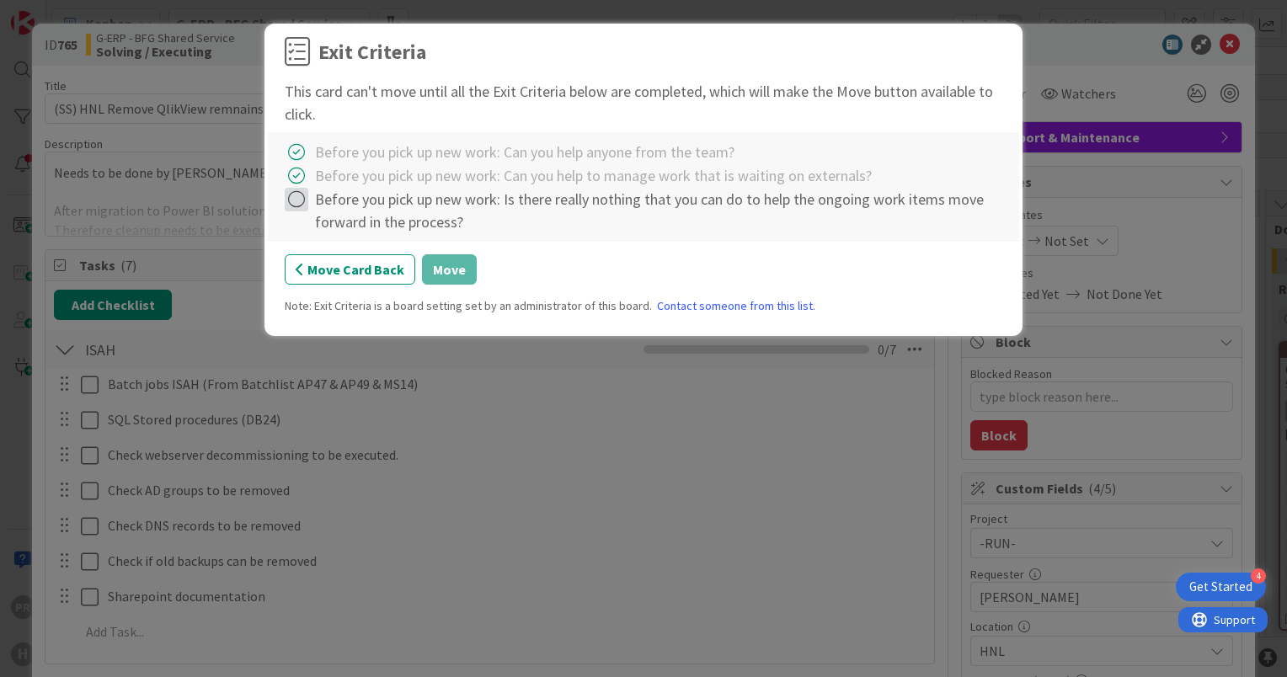
click at [300, 201] on icon at bounding box center [297, 200] width 24 height 24
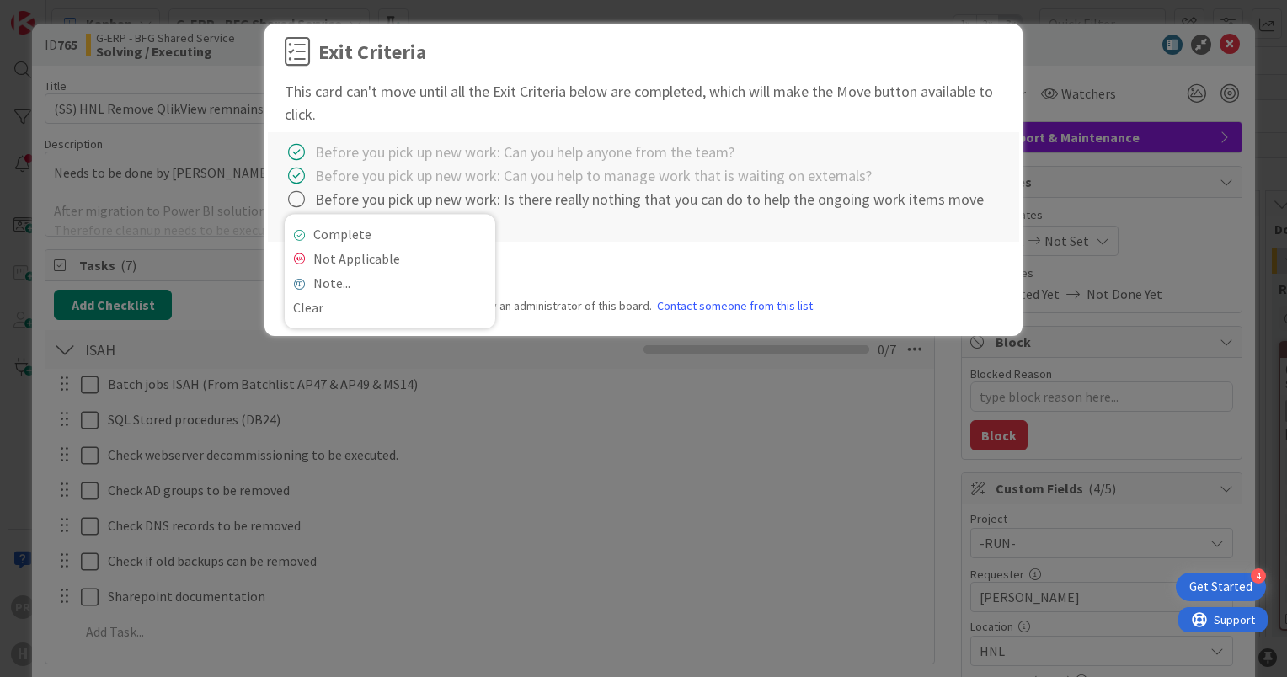
click at [315, 215] on div "Before you pick up new work: Is there really nothing that you can do to help th…" at bounding box center [658, 210] width 687 height 45
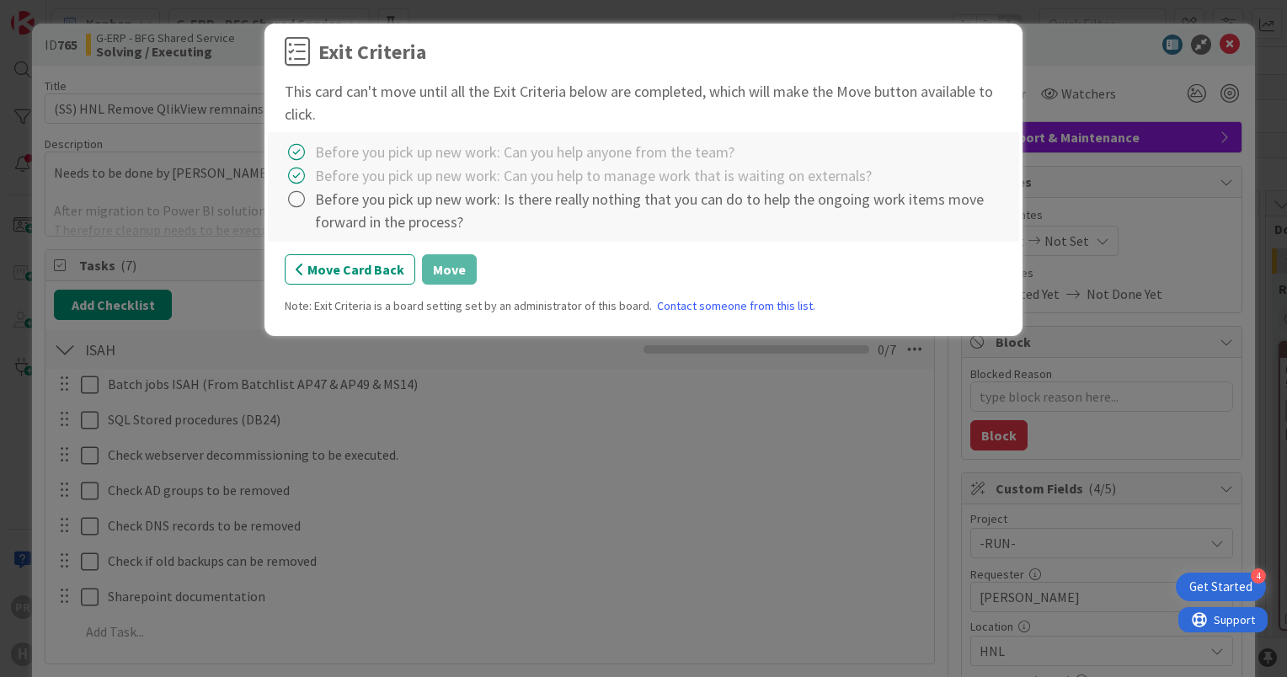
click at [322, 222] on div "Before you pick up new work: Is there really nothing that you can do to help th…" at bounding box center [658, 210] width 687 height 45
click at [303, 197] on icon at bounding box center [297, 200] width 24 height 24
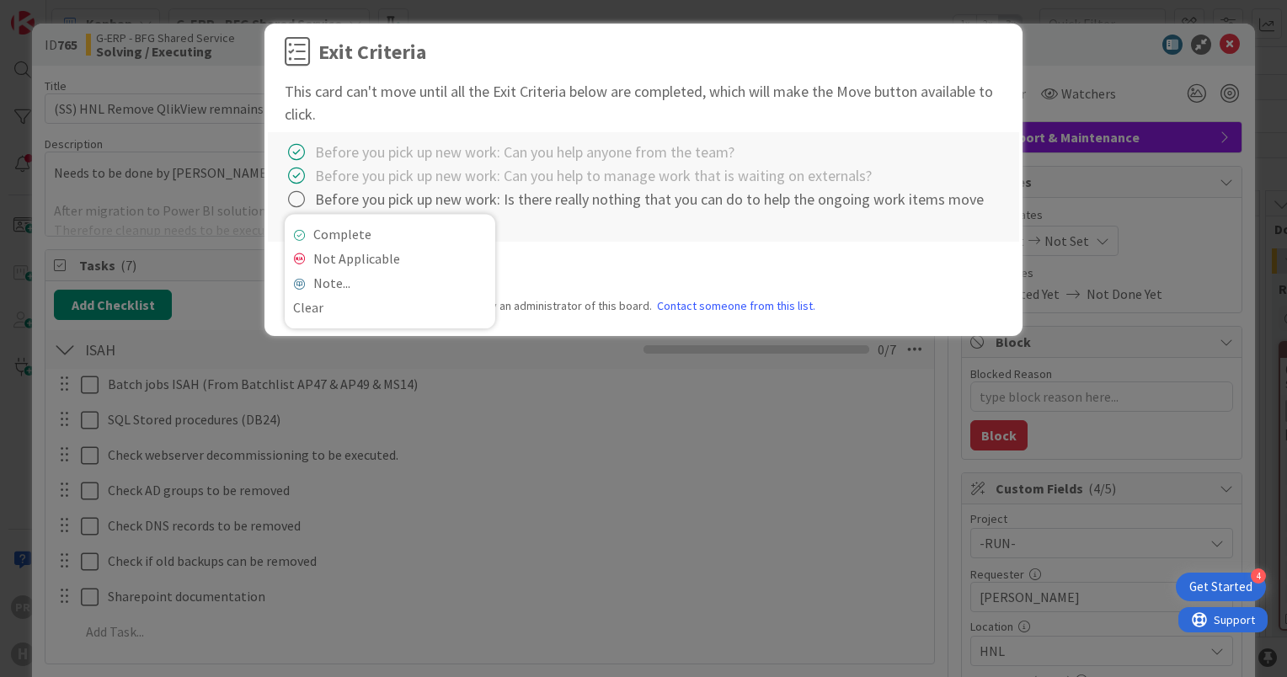
click at [322, 221] on div "Complete Not Applicable Note... Clear" at bounding box center [390, 271] width 211 height 115
click at [317, 237] on link "Complete" at bounding box center [390, 234] width 211 height 24
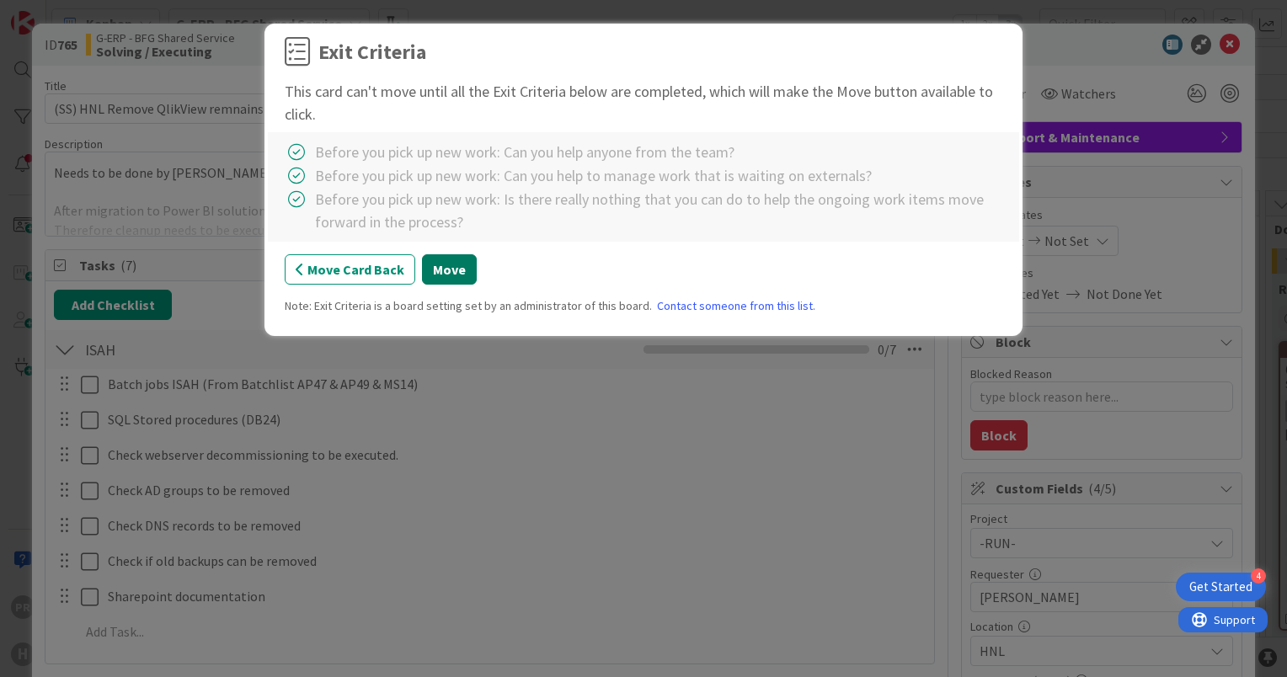
click at [450, 275] on button "Move" at bounding box center [449, 269] width 55 height 30
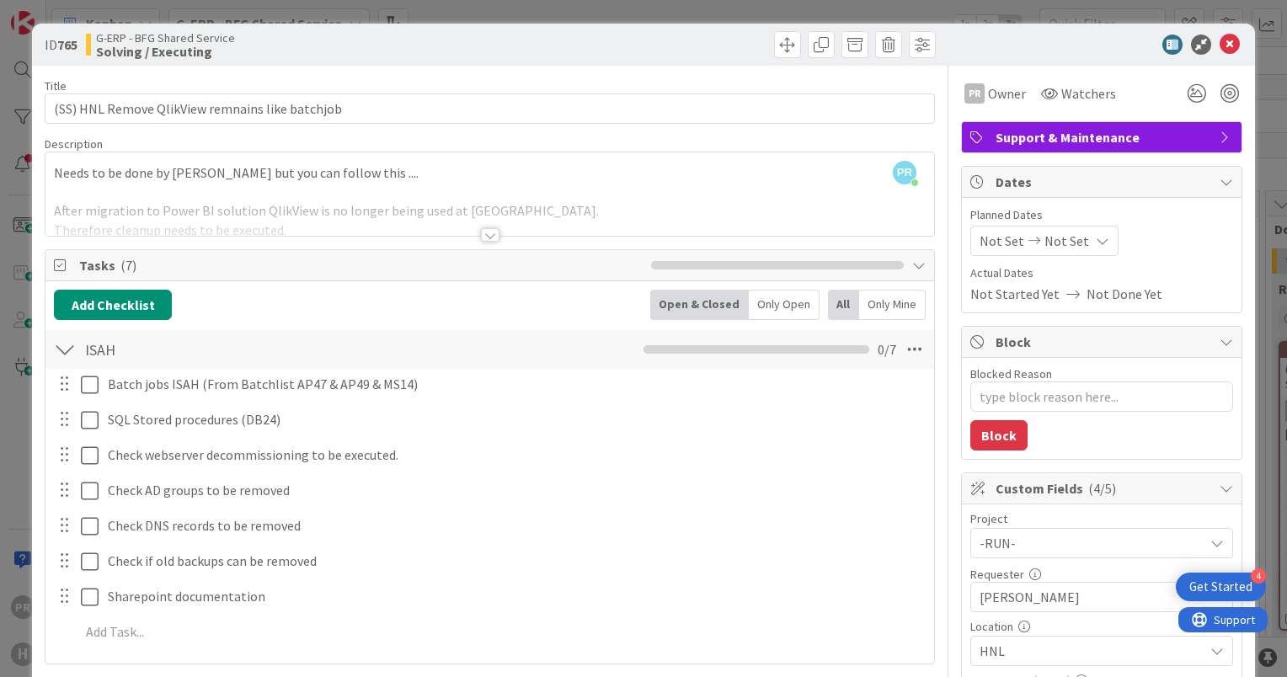
type textarea "x"
click at [1219, 40] on icon at bounding box center [1229, 45] width 20 height 20
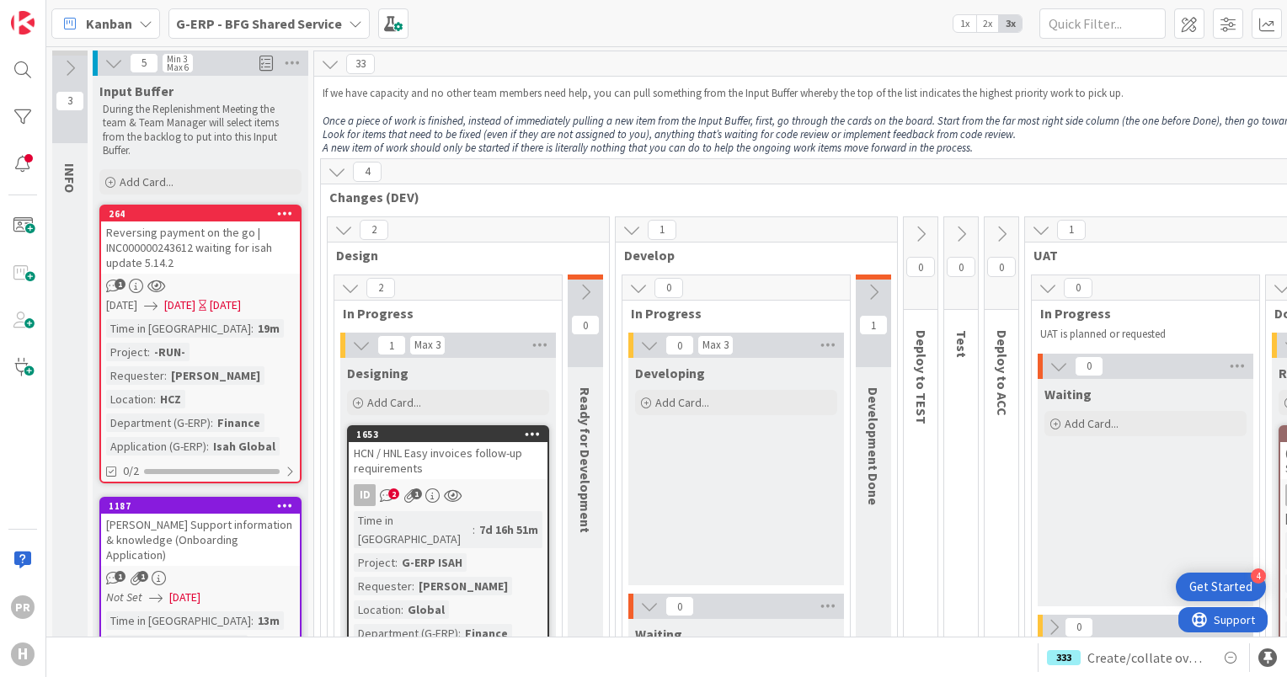
click at [229, 24] on b "G-ERP - BFG Shared Service" at bounding box center [259, 23] width 166 height 17
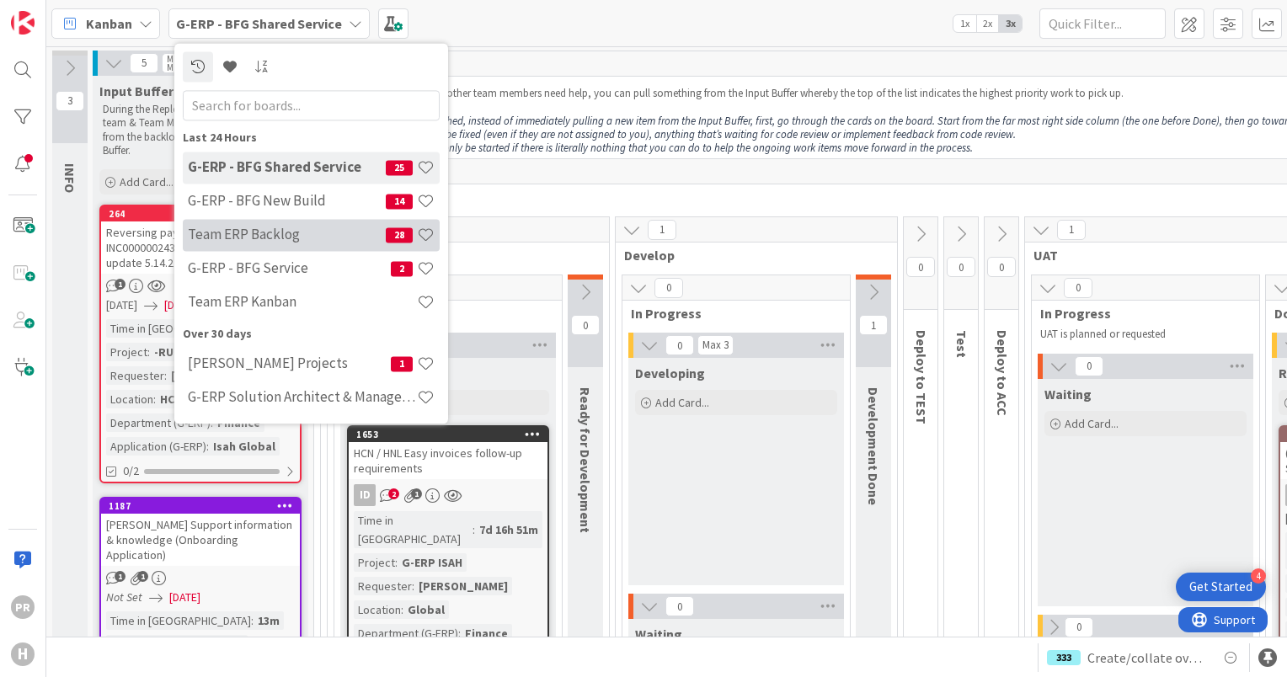
click at [267, 228] on h4 "Team ERP Backlog" at bounding box center [287, 235] width 198 height 17
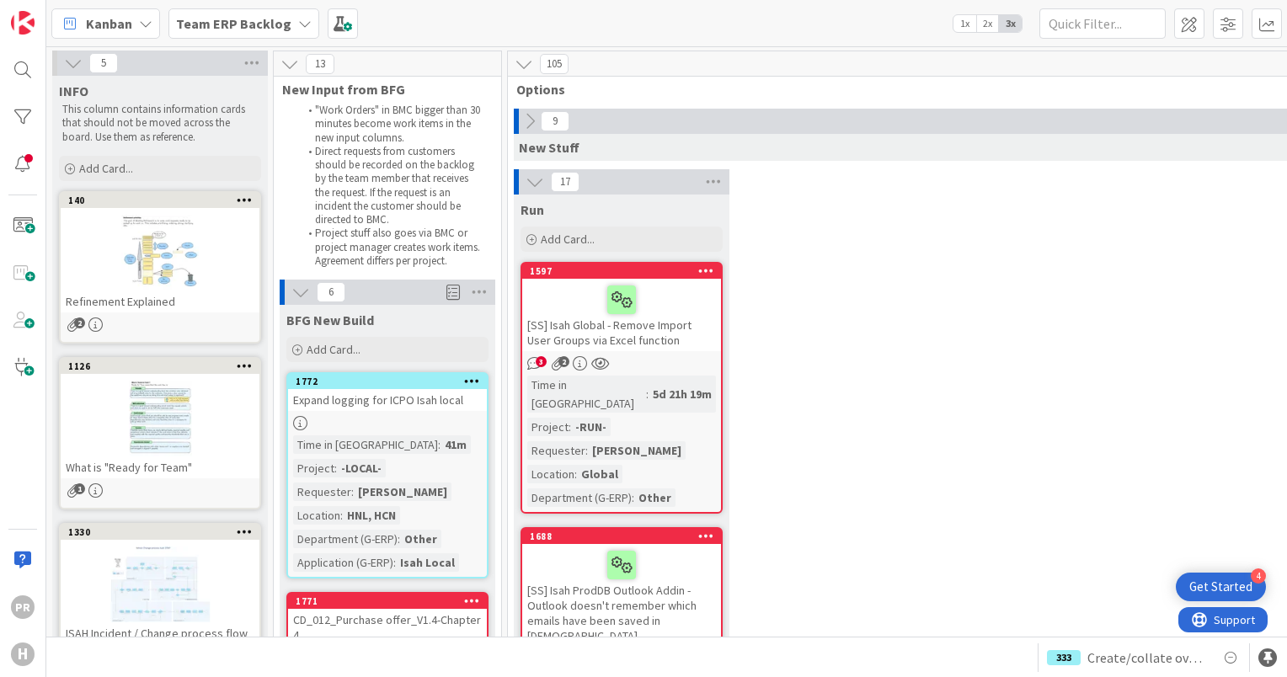
click at [239, 27] on b "Team ERP Backlog" at bounding box center [233, 23] width 115 height 17
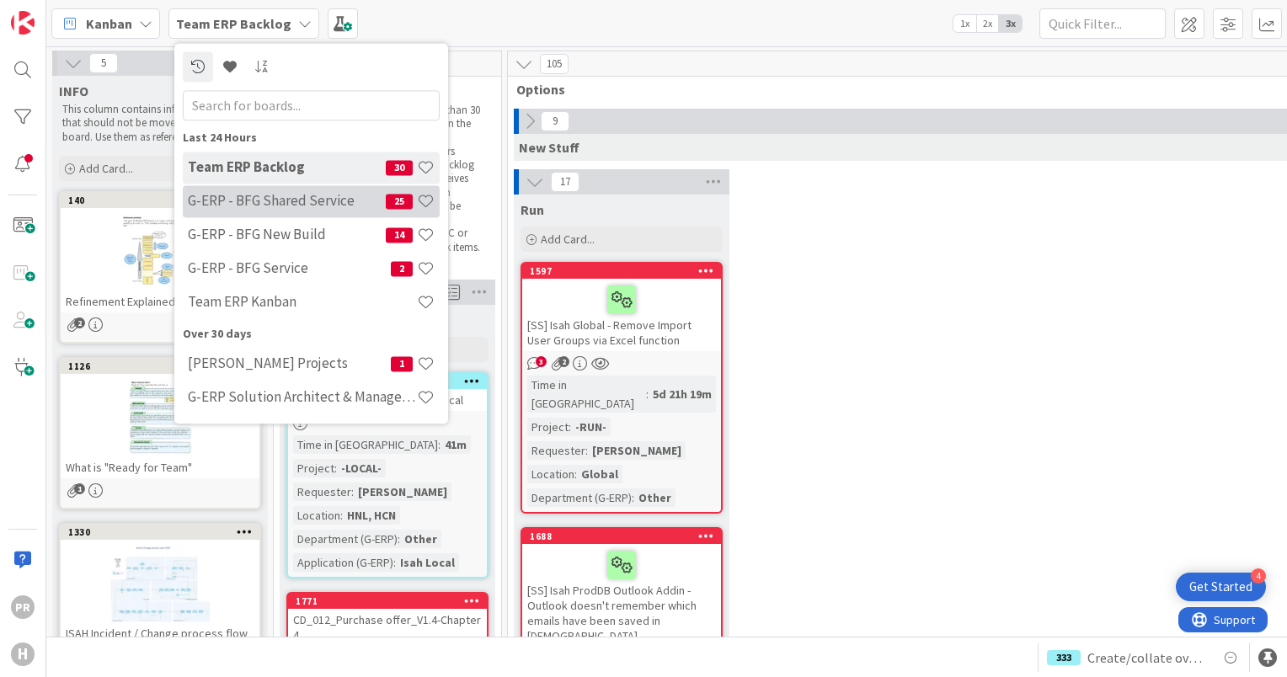
click at [280, 216] on div "G-ERP - BFG Shared Service 25" at bounding box center [311, 201] width 257 height 32
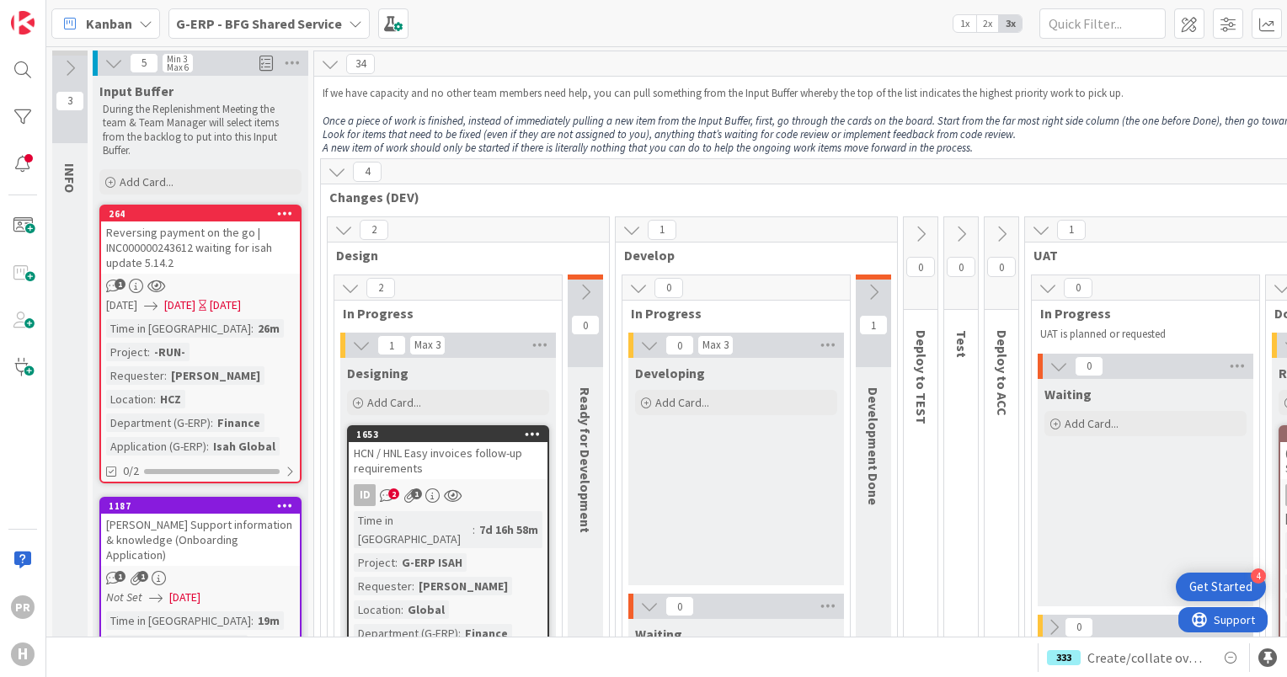
click at [801, 44] on div "Kanban G-ERP - BFG Shared Service 1x 2x 3x" at bounding box center [666, 23] width 1240 height 46
click at [304, 20] on b "G-ERP - BFG Shared Service" at bounding box center [259, 23] width 166 height 17
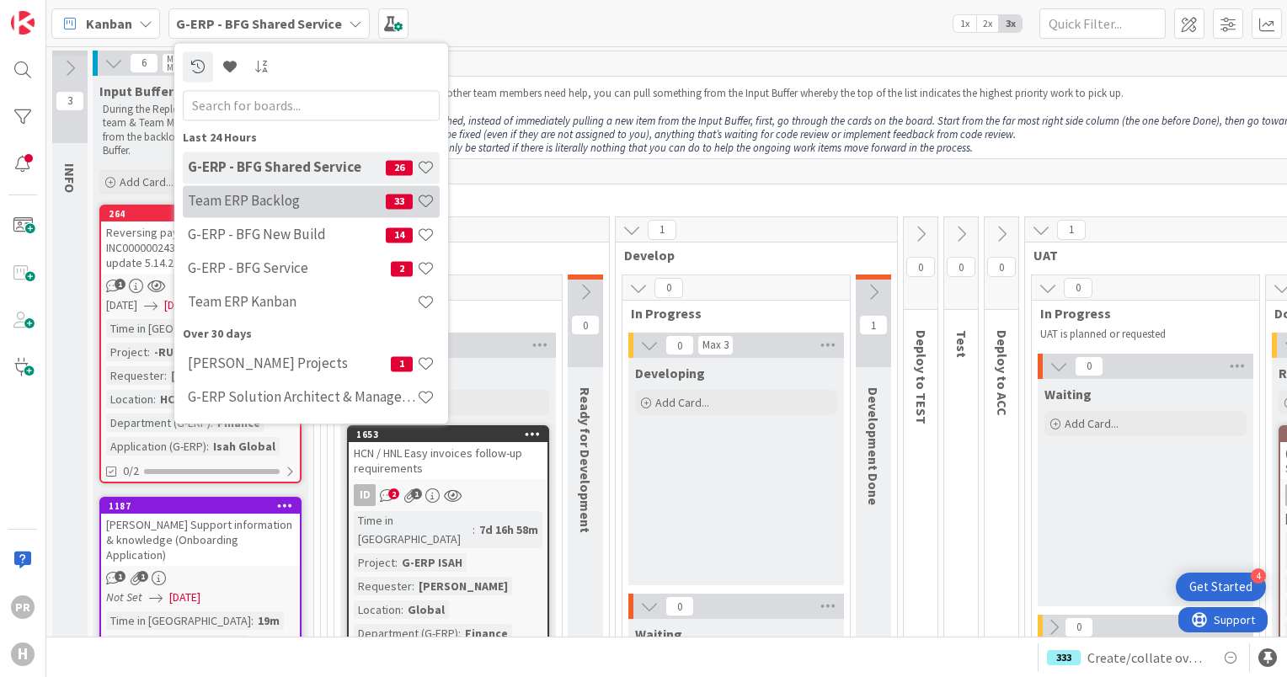
click at [298, 213] on div "Team ERP Backlog 33" at bounding box center [311, 201] width 257 height 32
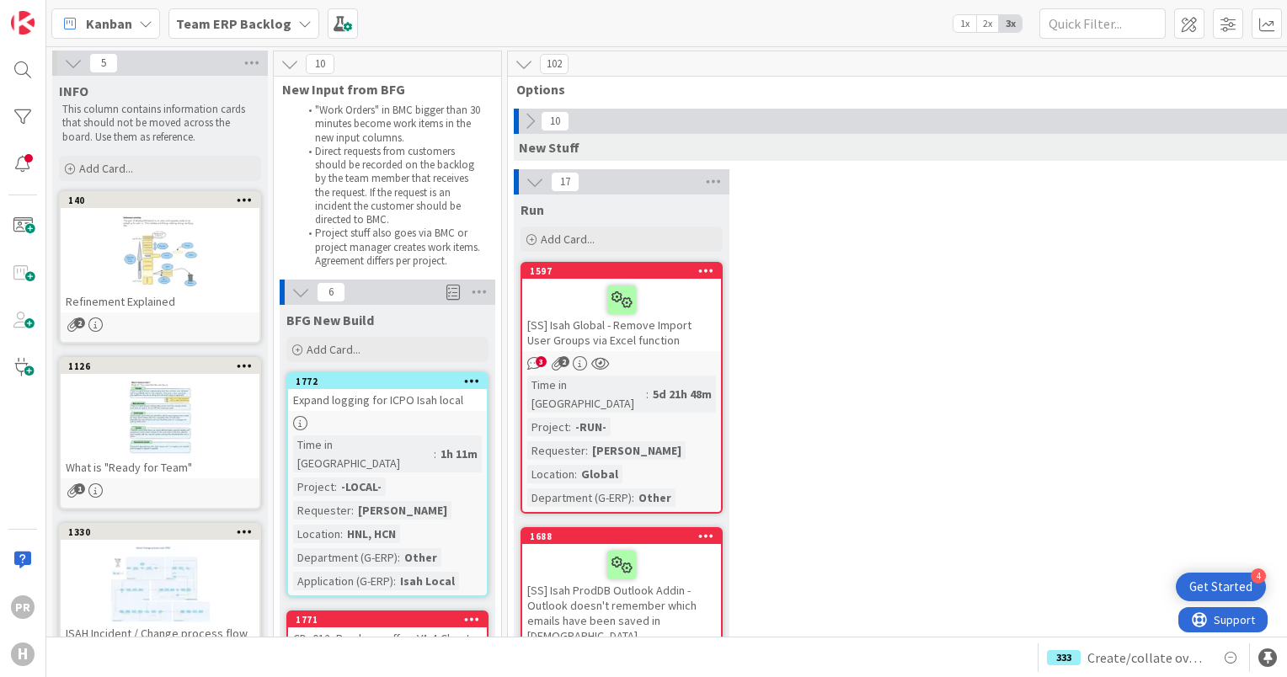
click at [535, 183] on icon at bounding box center [534, 182] width 19 height 19
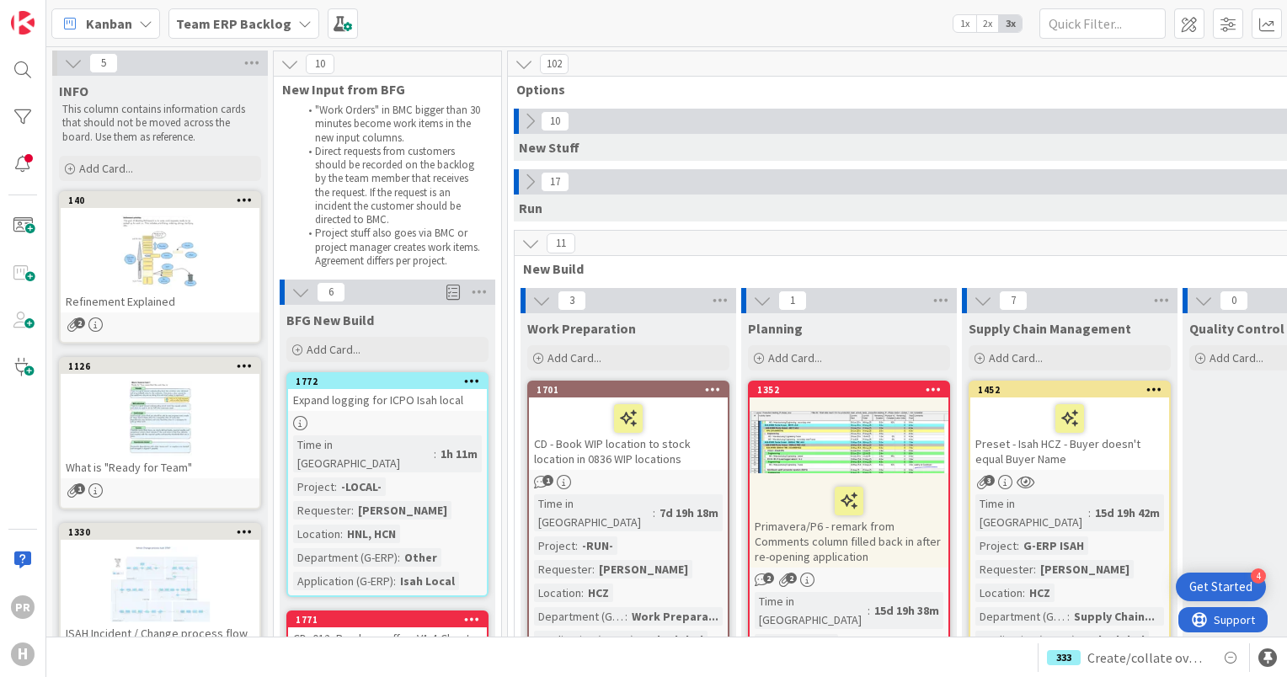
click at [530, 125] on icon at bounding box center [529, 121] width 19 height 19
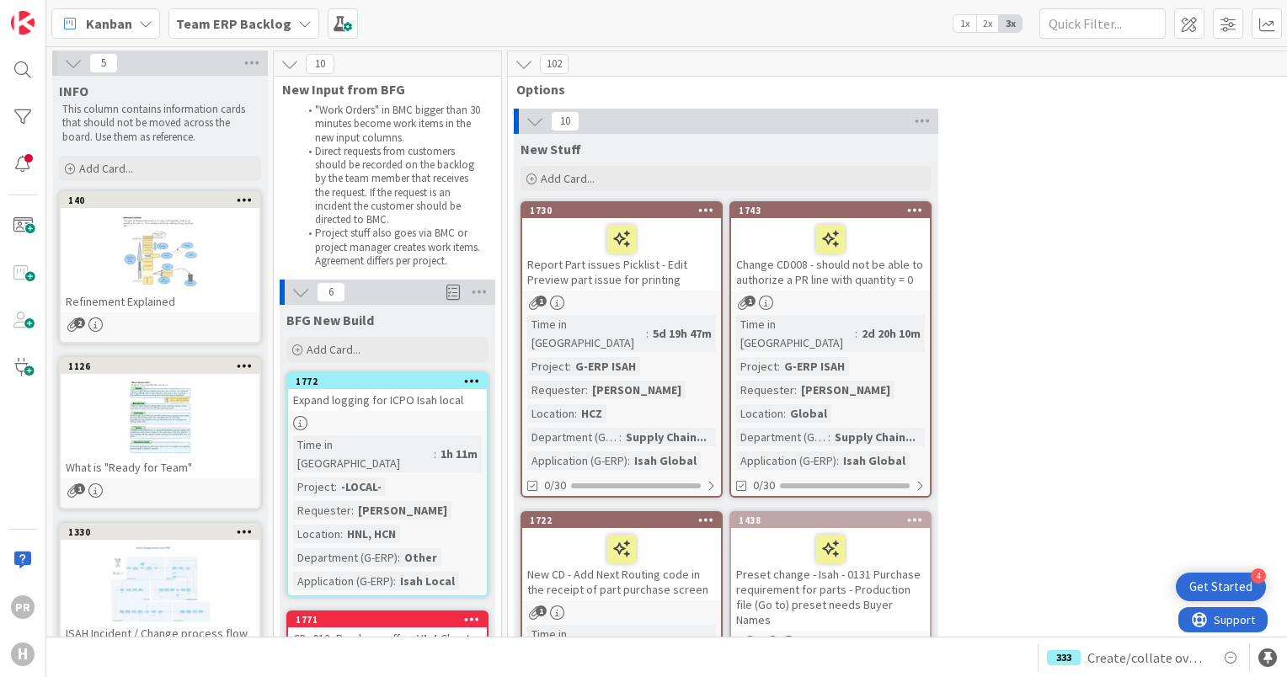
click at [536, 125] on icon at bounding box center [534, 121] width 19 height 19
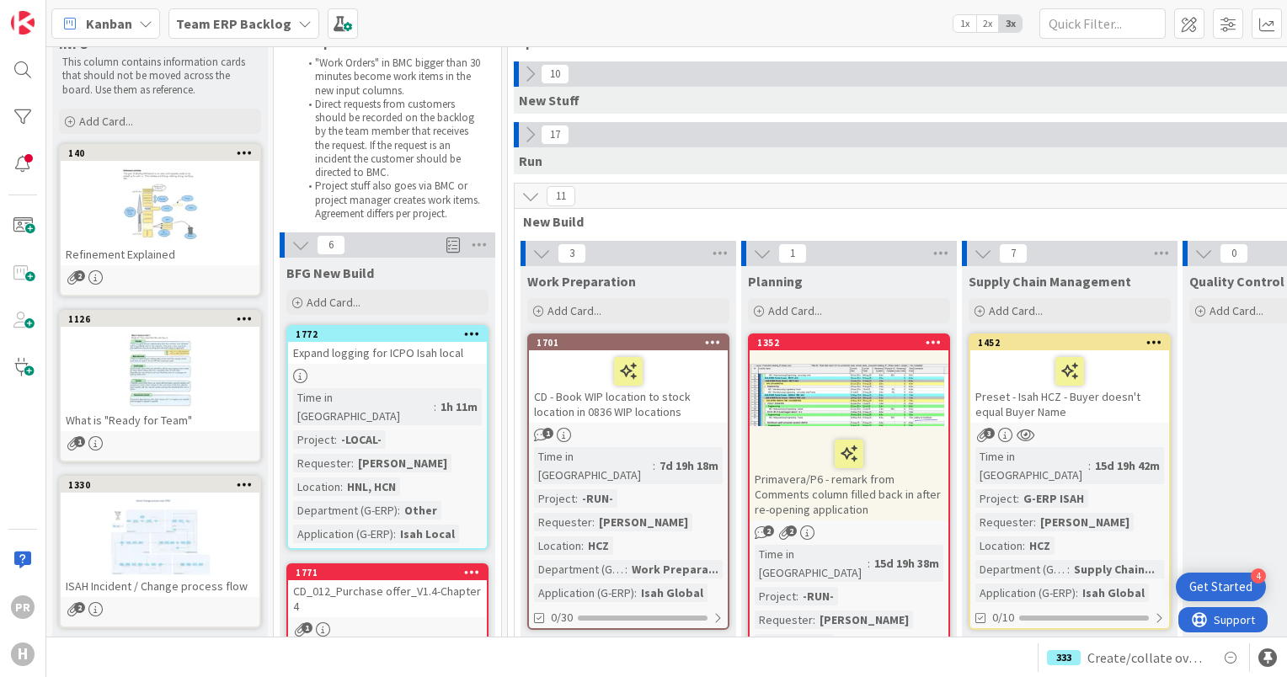
scroll to position [84, 0]
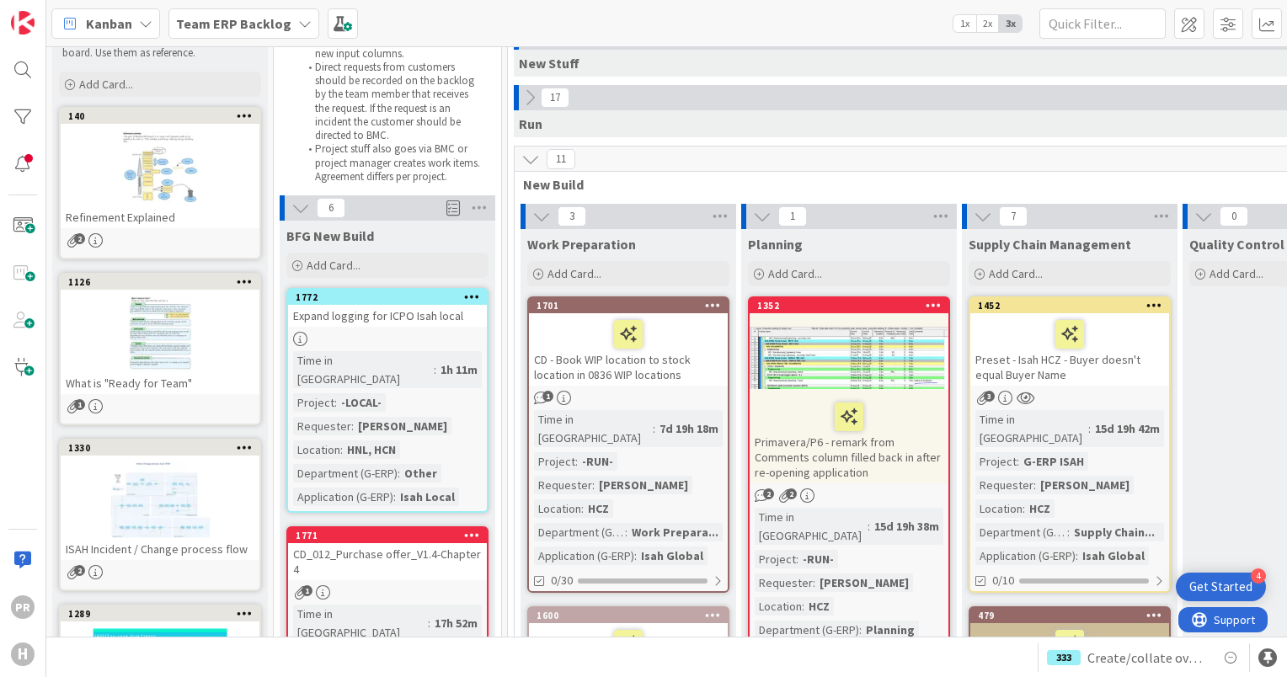
click at [527, 103] on icon at bounding box center [529, 97] width 19 height 19
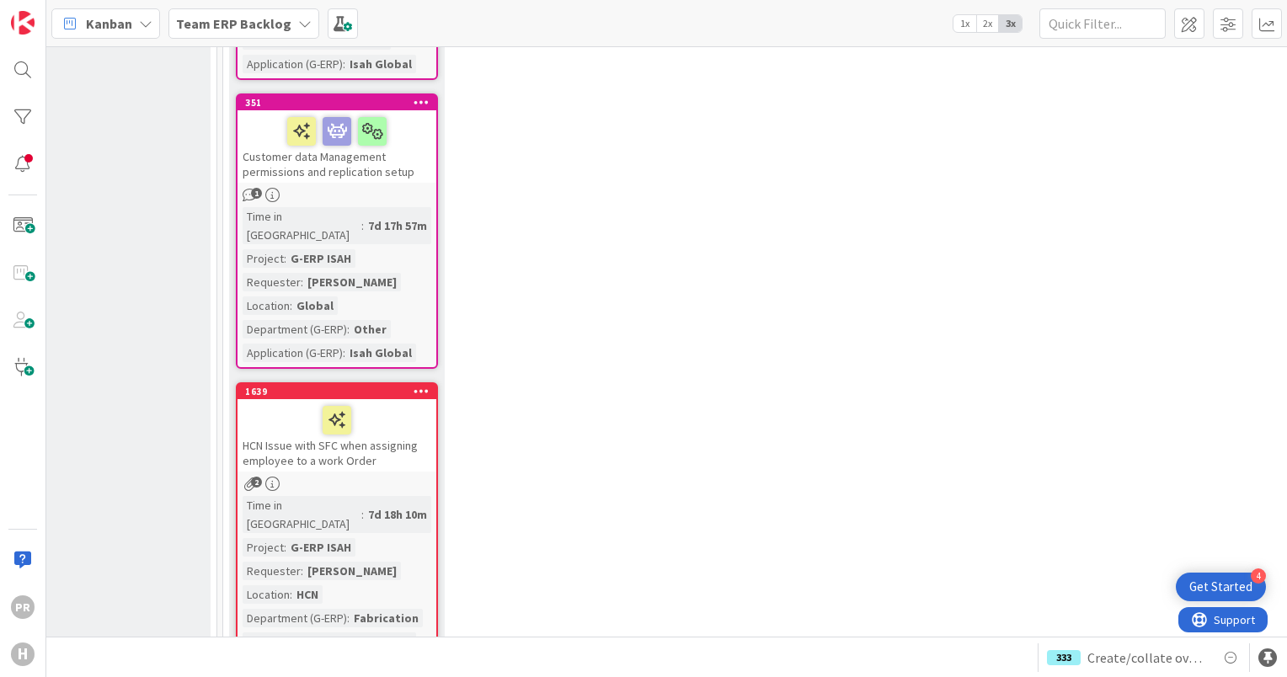
scroll to position [13473, 285]
